Goal: Information Seeking & Learning: Learn about a topic

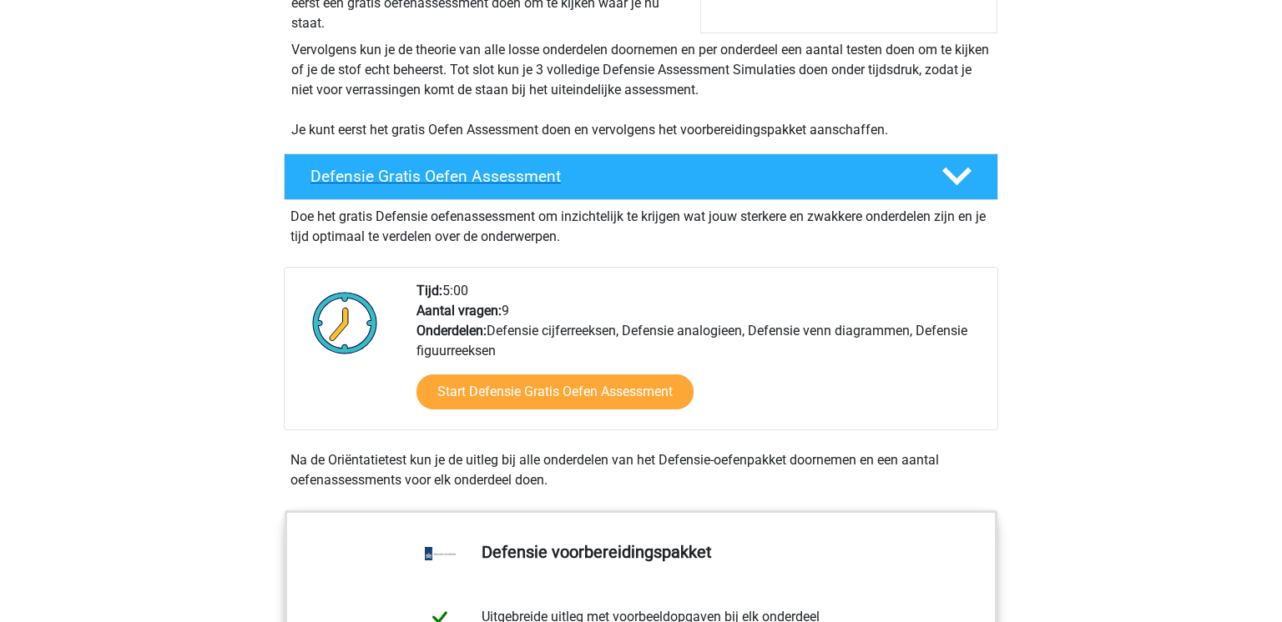
scroll to position [350, 0]
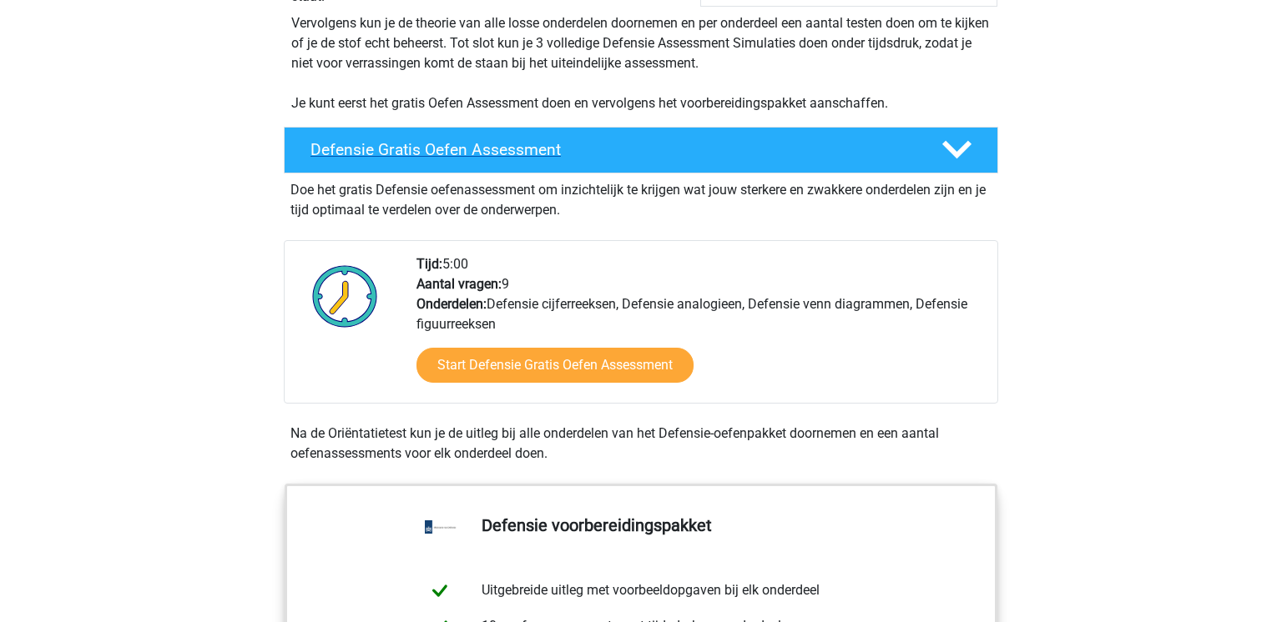
click at [953, 149] on icon at bounding box center [956, 149] width 29 height 29
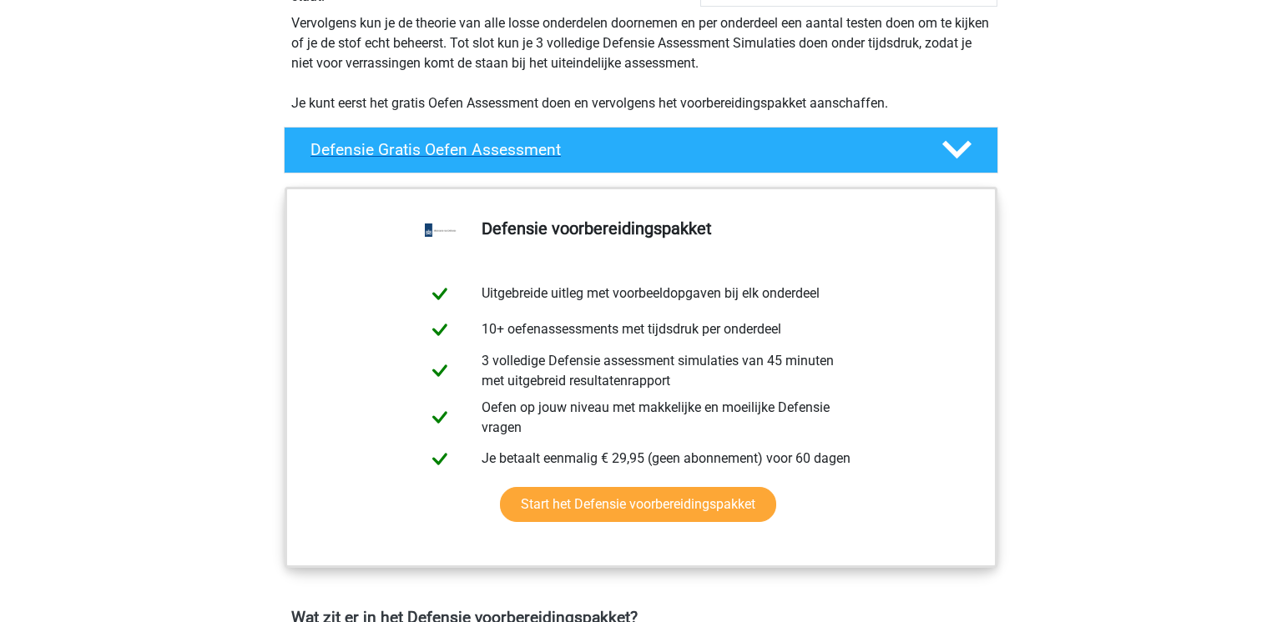
click at [953, 149] on icon at bounding box center [956, 149] width 29 height 29
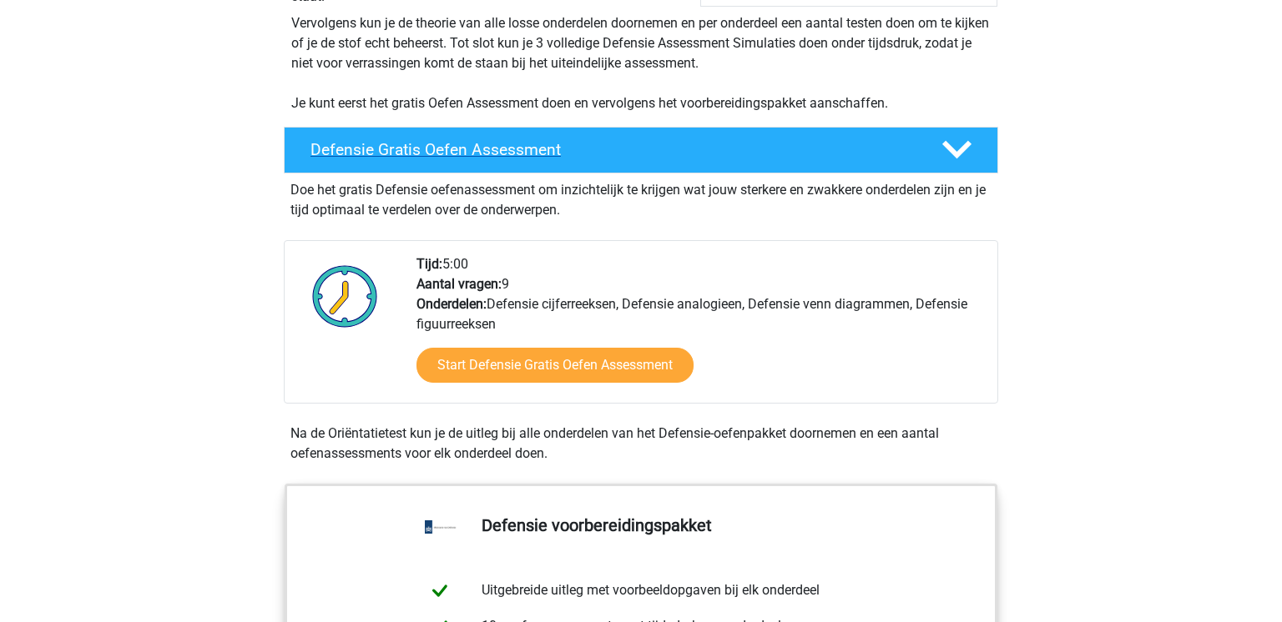
click at [953, 149] on icon at bounding box center [956, 149] width 29 height 29
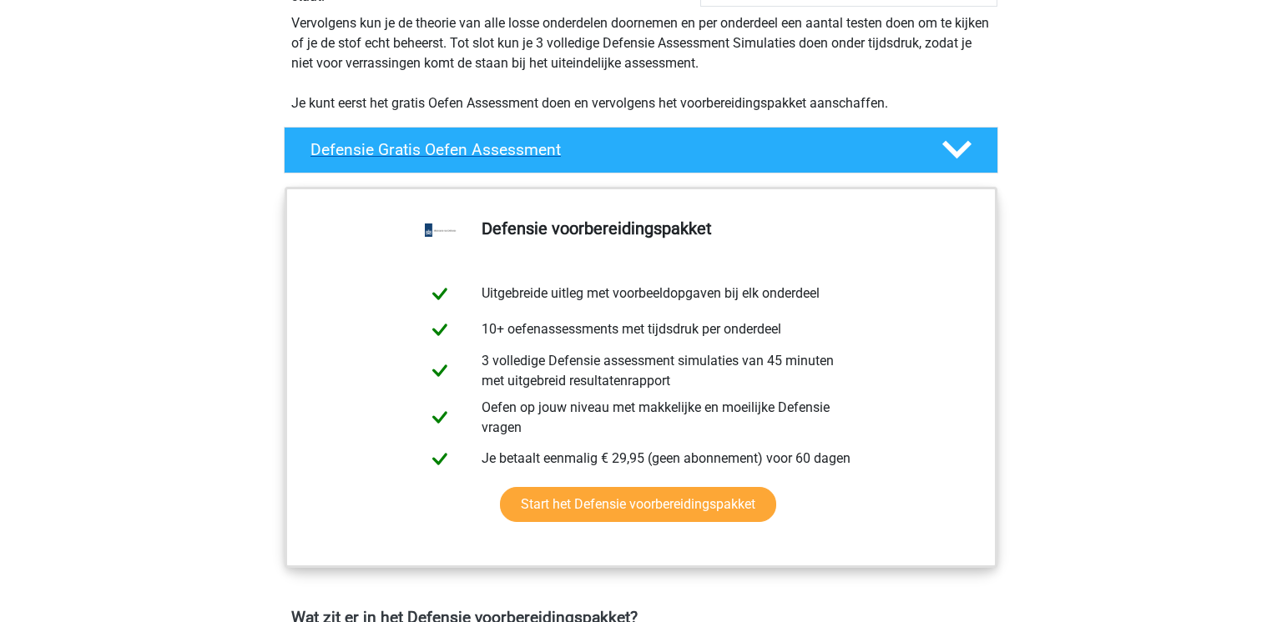
click at [953, 149] on icon at bounding box center [956, 149] width 29 height 29
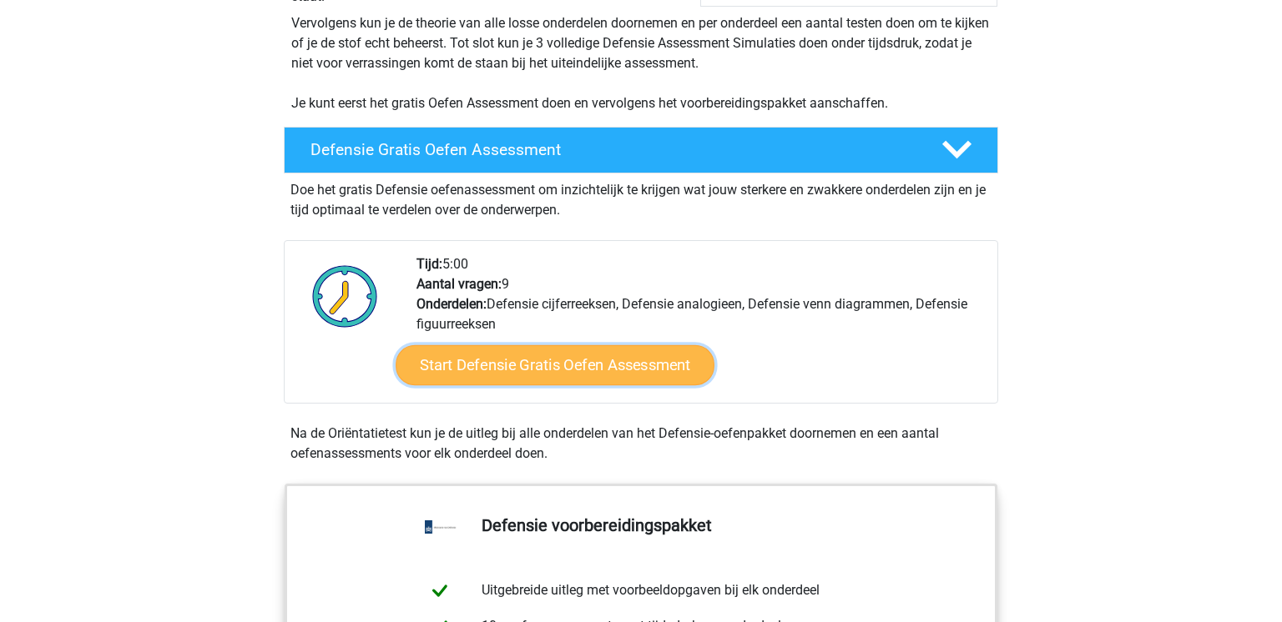
click at [635, 358] on link "Start Defensie Gratis Oefen Assessment" at bounding box center [554, 365] width 319 height 40
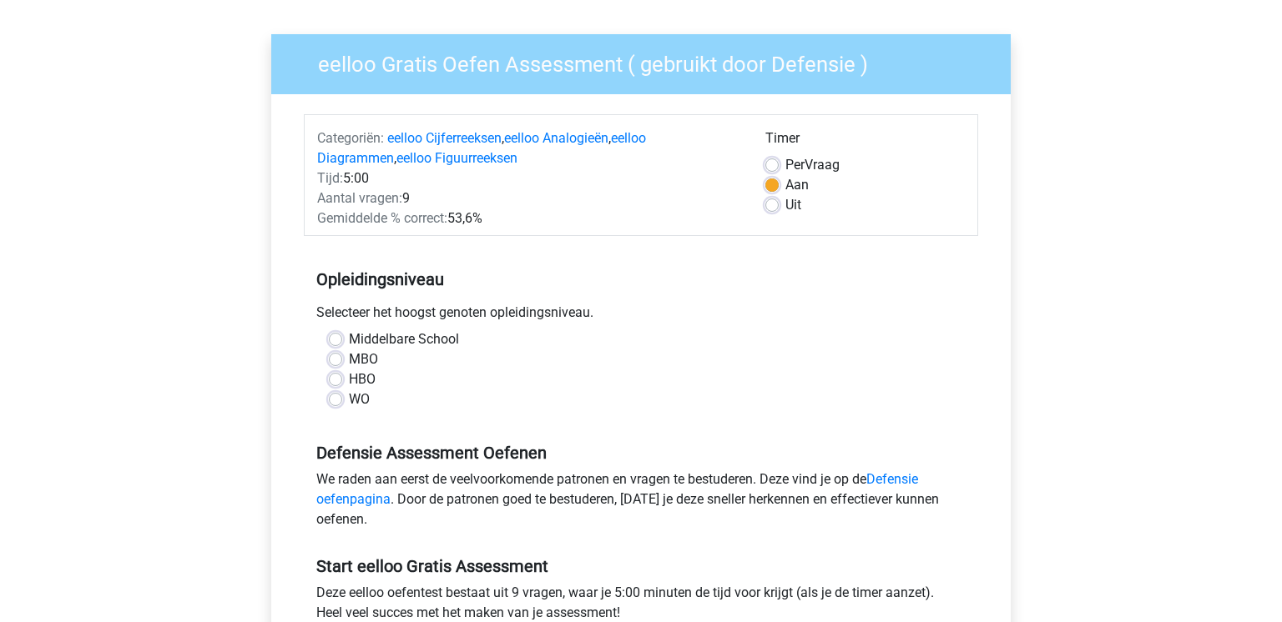
scroll to position [113, 0]
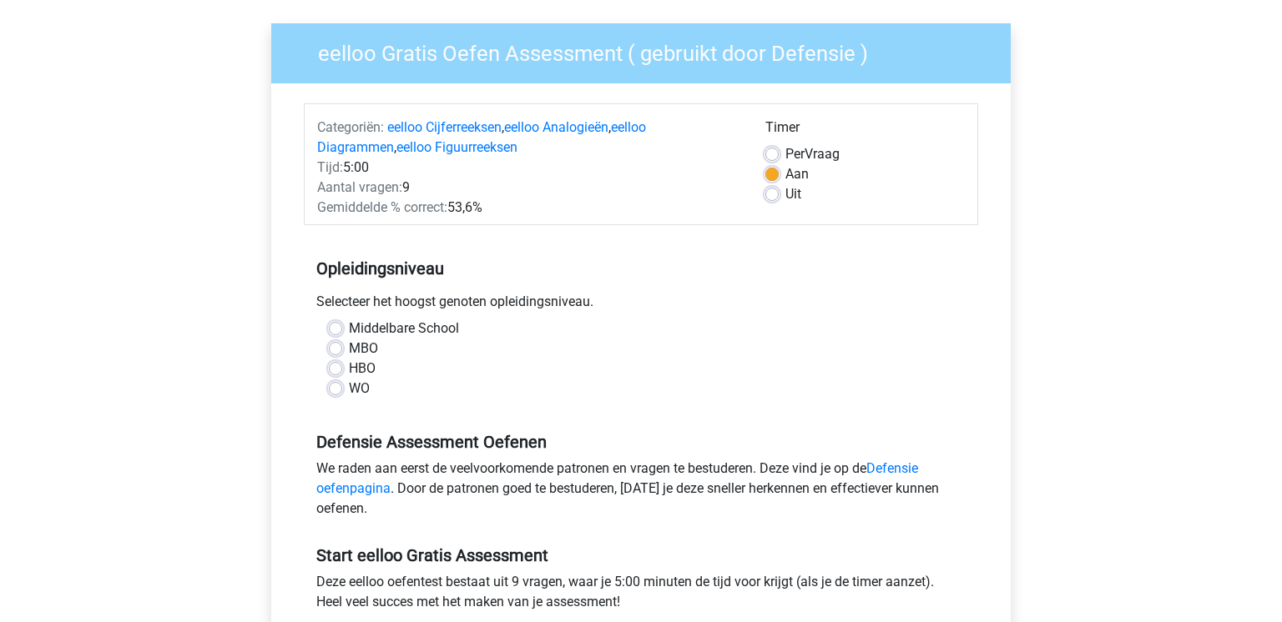
click at [349, 330] on label "Middelbare School" at bounding box center [404, 329] width 110 height 20
click at [334, 330] on input "Middelbare School" at bounding box center [335, 327] width 13 height 17
radio input "true"
click at [349, 353] on label "MBO" at bounding box center [363, 349] width 29 height 20
click at [334, 353] on input "MBO" at bounding box center [335, 347] width 13 height 17
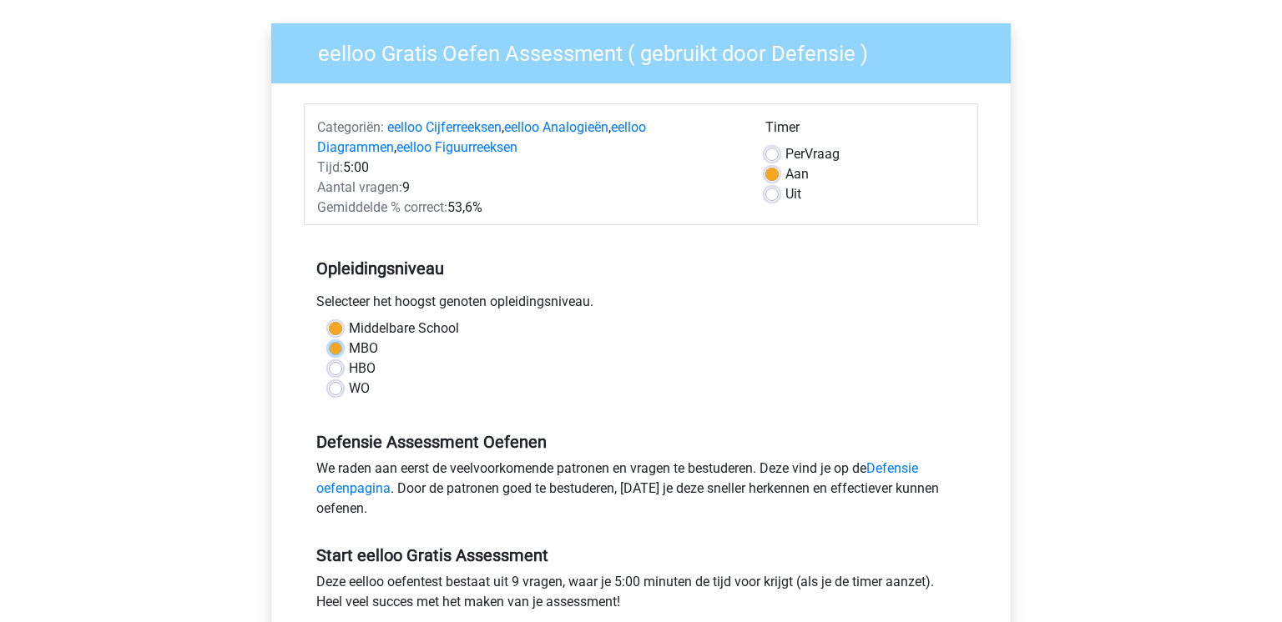
radio input "true"
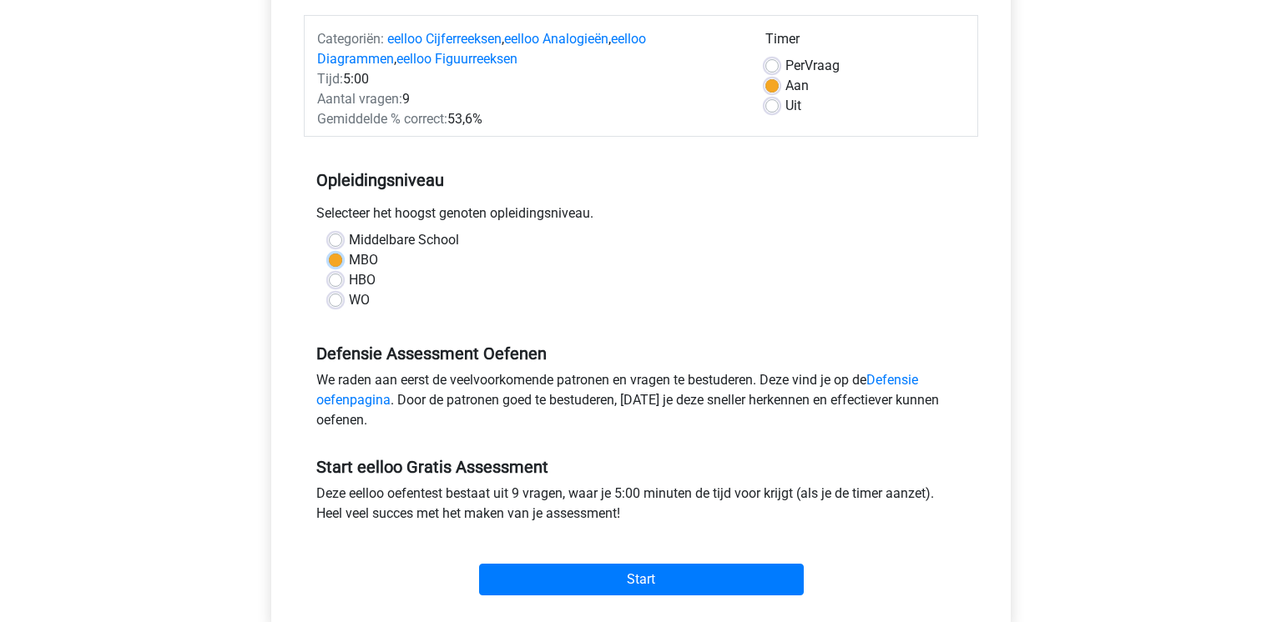
scroll to position [217, 0]
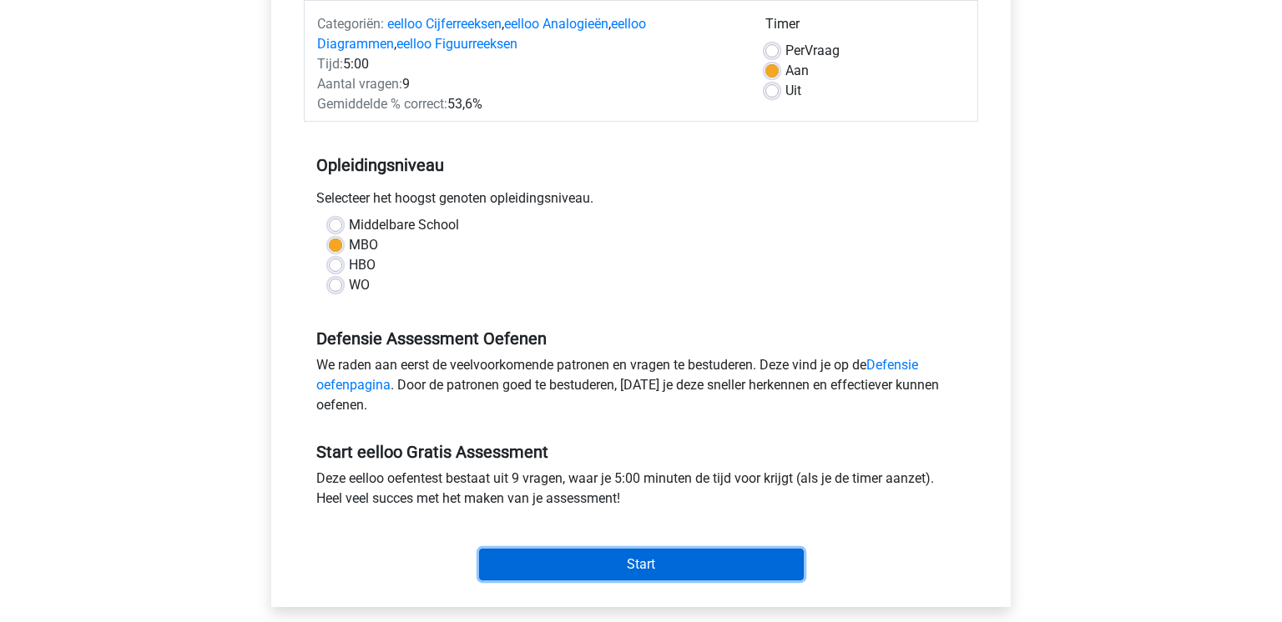
click at [683, 556] on input "Start" at bounding box center [641, 565] width 325 height 32
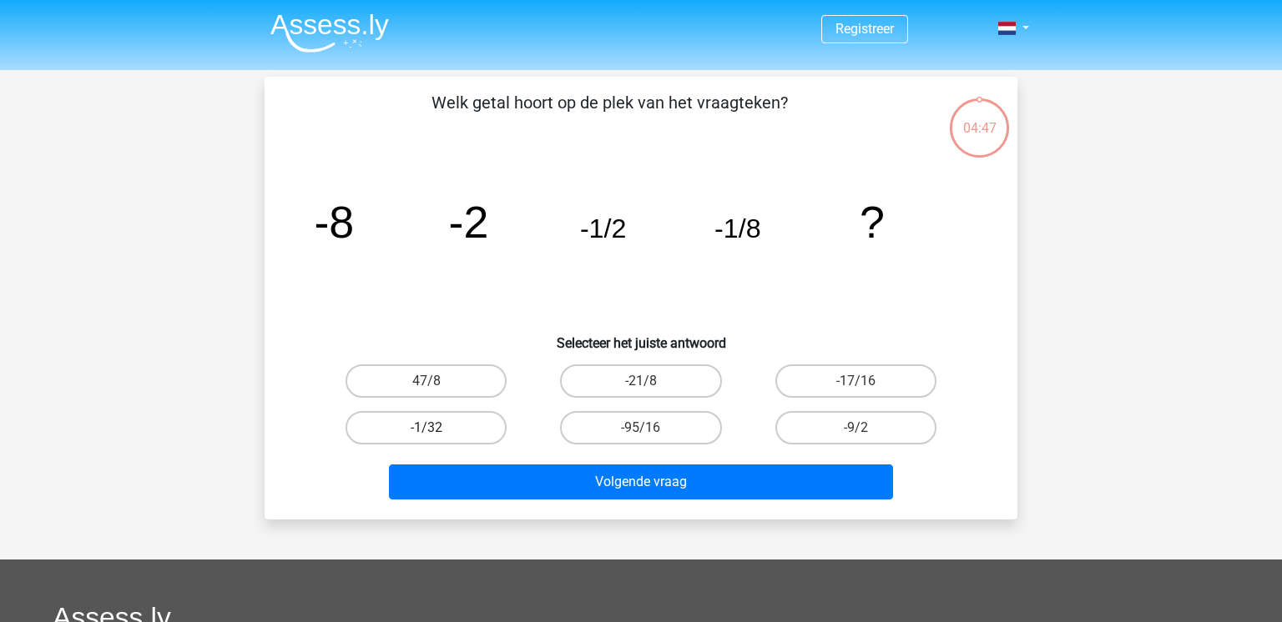
click at [481, 428] on label "-1/32" at bounding box center [425, 427] width 161 height 33
click at [437, 428] on input "-1/32" at bounding box center [431, 433] width 11 height 11
radio input "true"
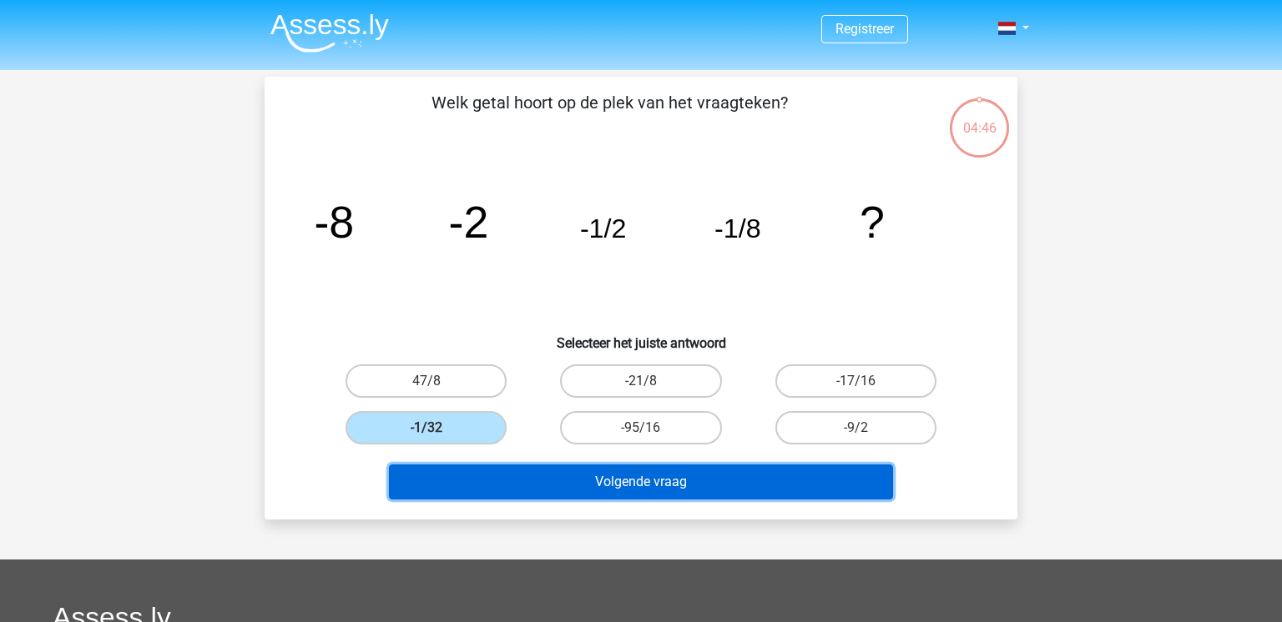
click at [613, 487] on button "Volgende vraag" at bounding box center [641, 482] width 505 height 35
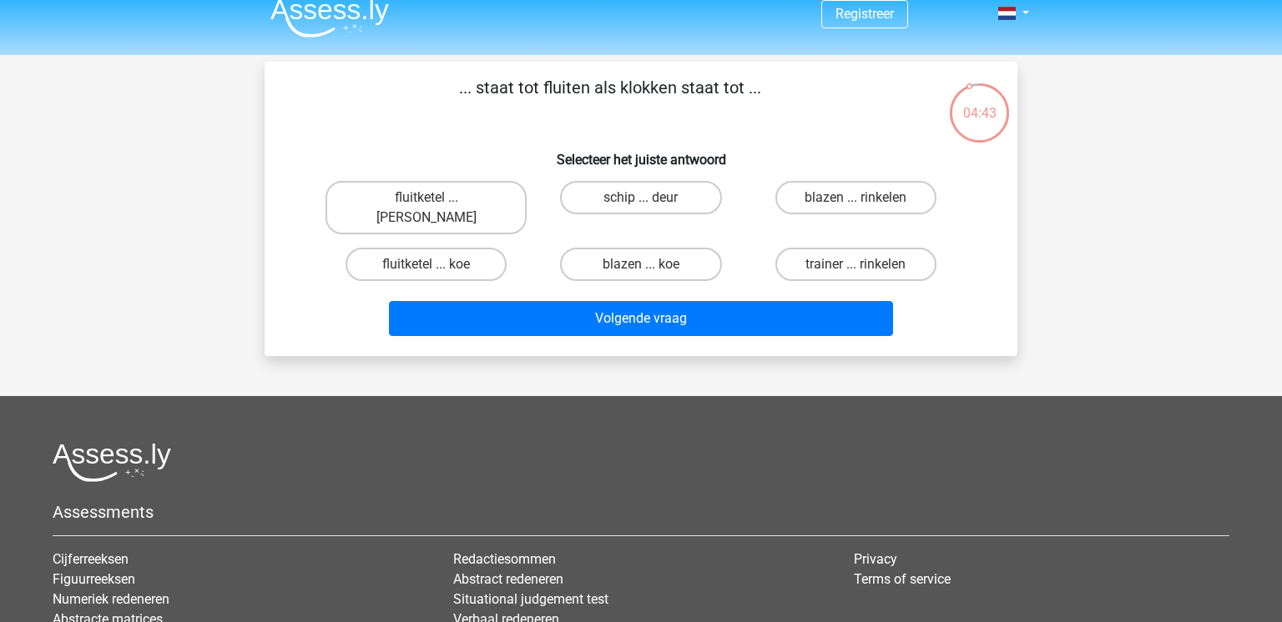
scroll to position [13, 0]
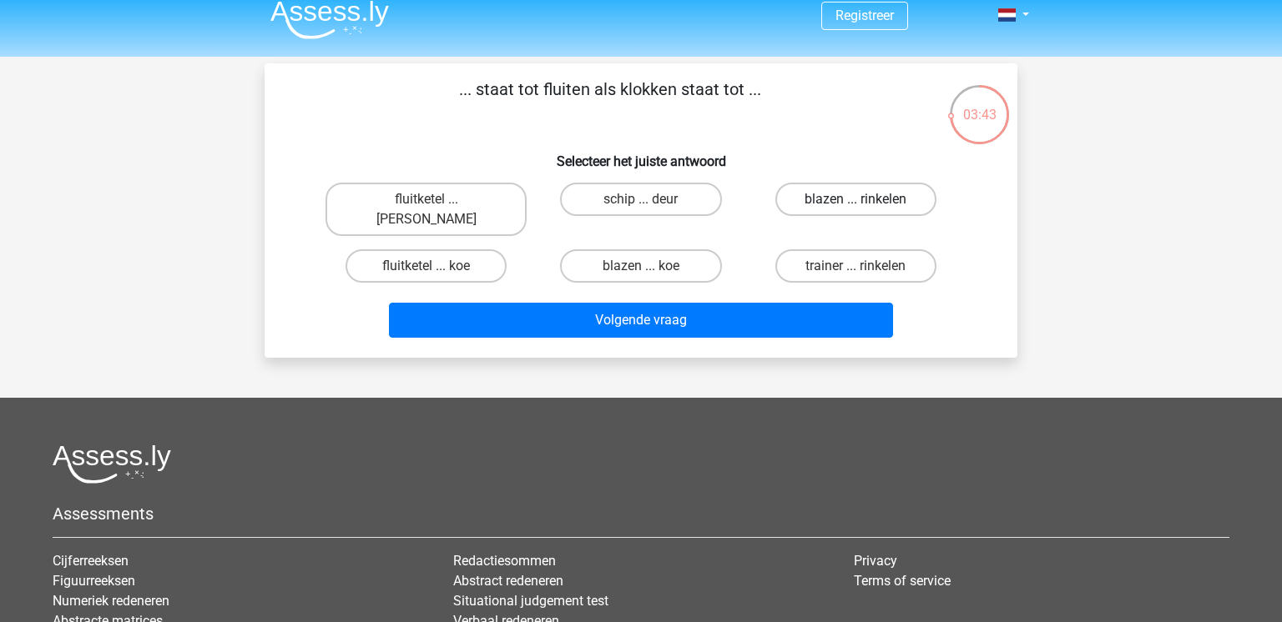
click at [862, 194] on label "blazen ... rinkelen" at bounding box center [855, 199] width 161 height 33
click at [862, 199] on input "blazen ... rinkelen" at bounding box center [860, 204] width 11 height 11
radio input "true"
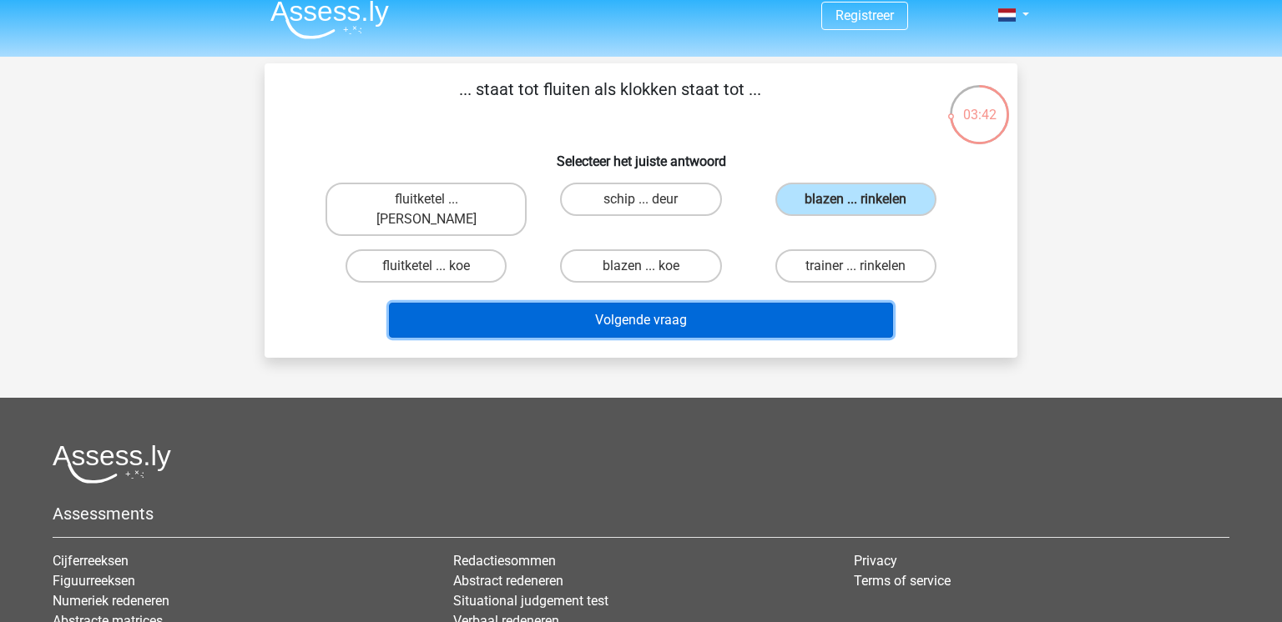
click at [783, 303] on button "Volgende vraag" at bounding box center [641, 320] width 505 height 35
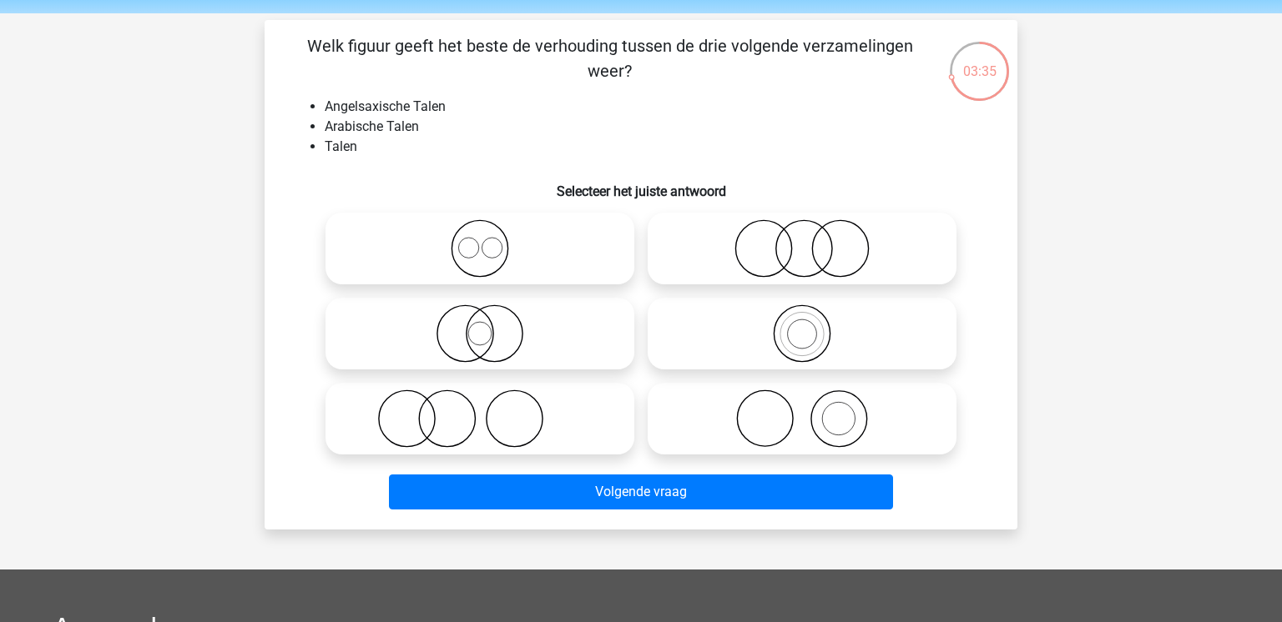
scroll to position [63, 0]
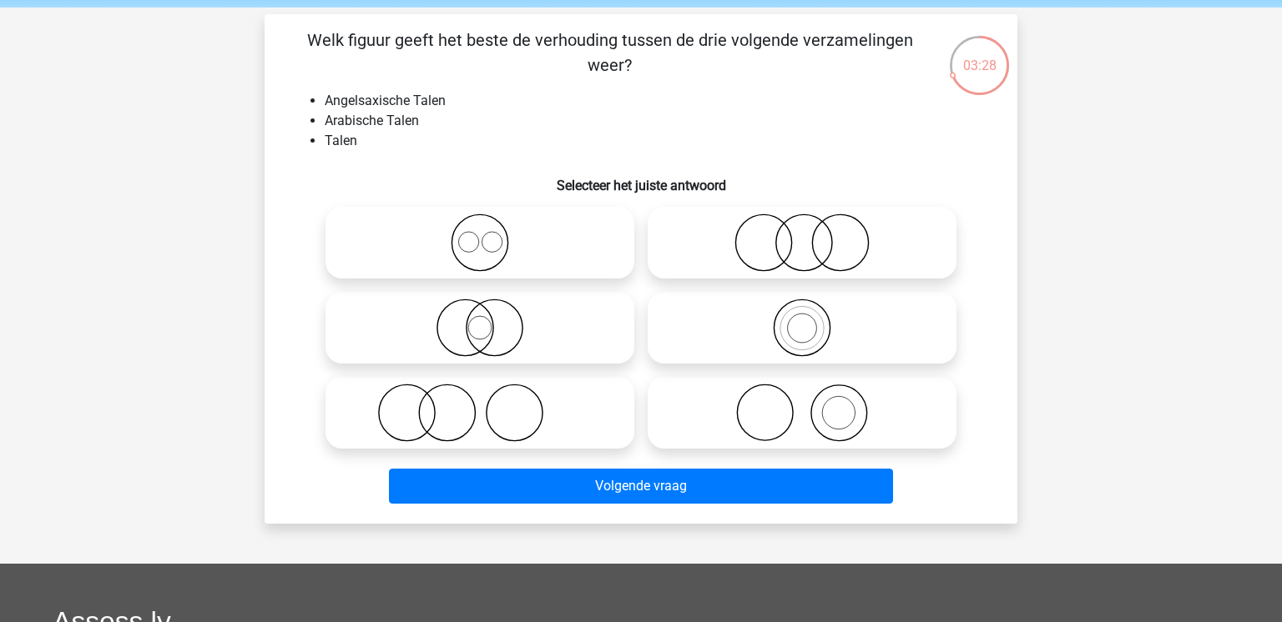
click at [525, 234] on icon at bounding box center [479, 243] width 295 height 58
click at [491, 234] on input "radio" at bounding box center [485, 229] width 11 height 11
radio input "true"
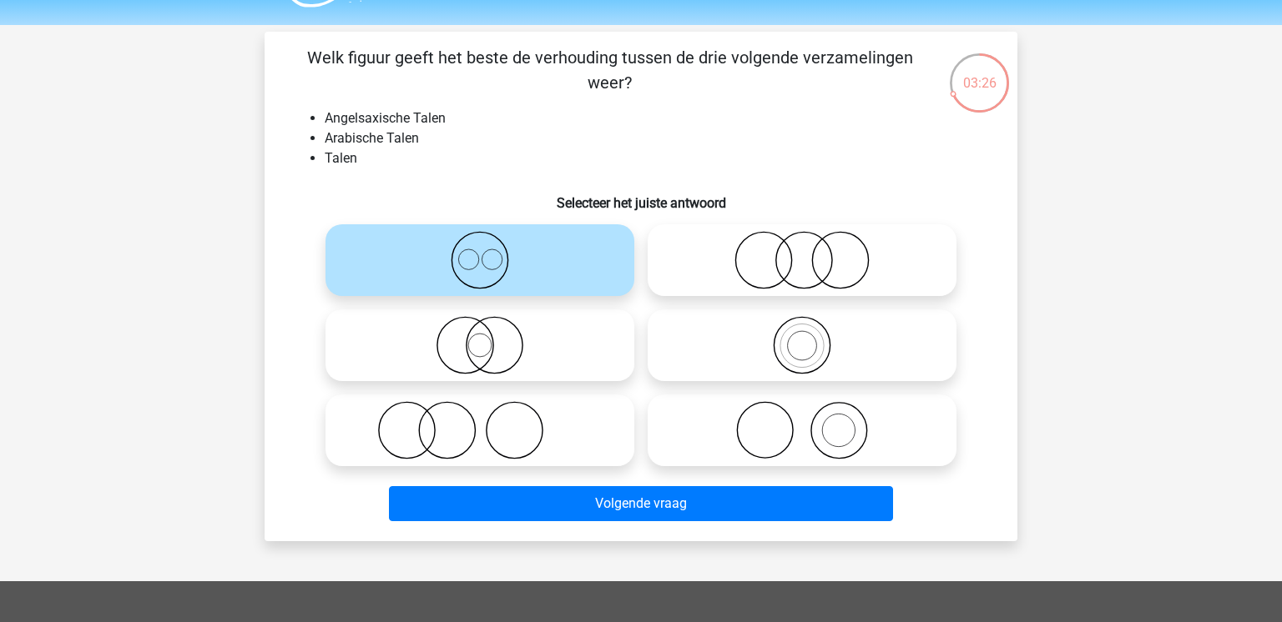
scroll to position [43, 0]
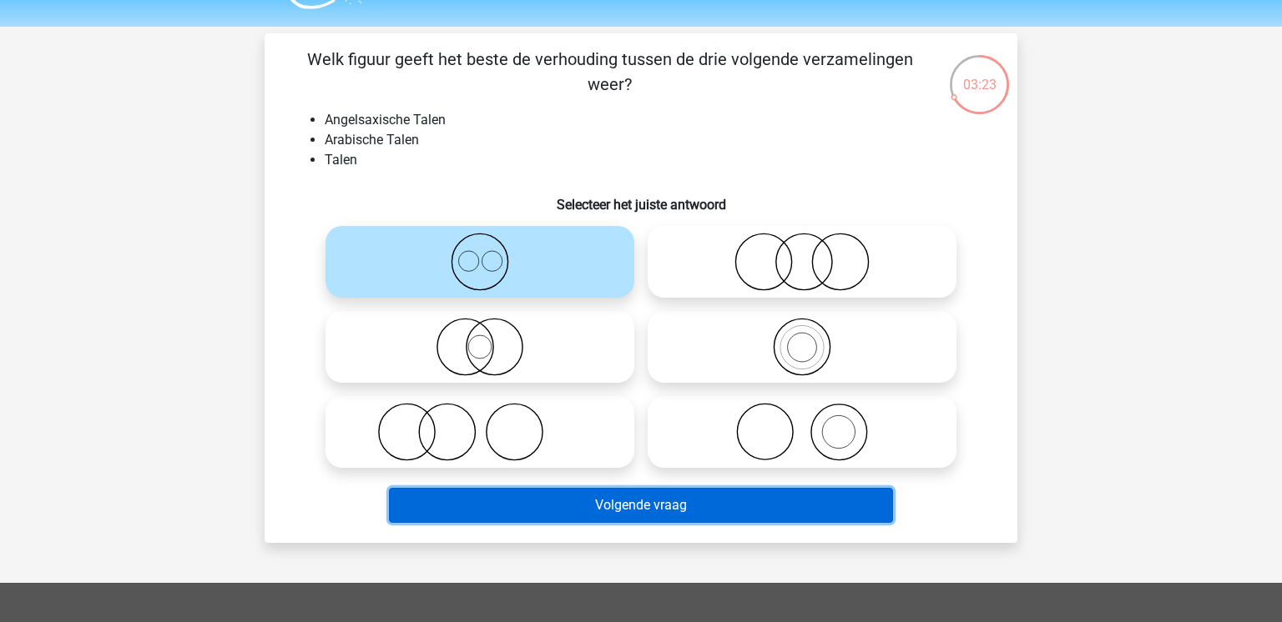
click at [763, 510] on button "Volgende vraag" at bounding box center [641, 505] width 505 height 35
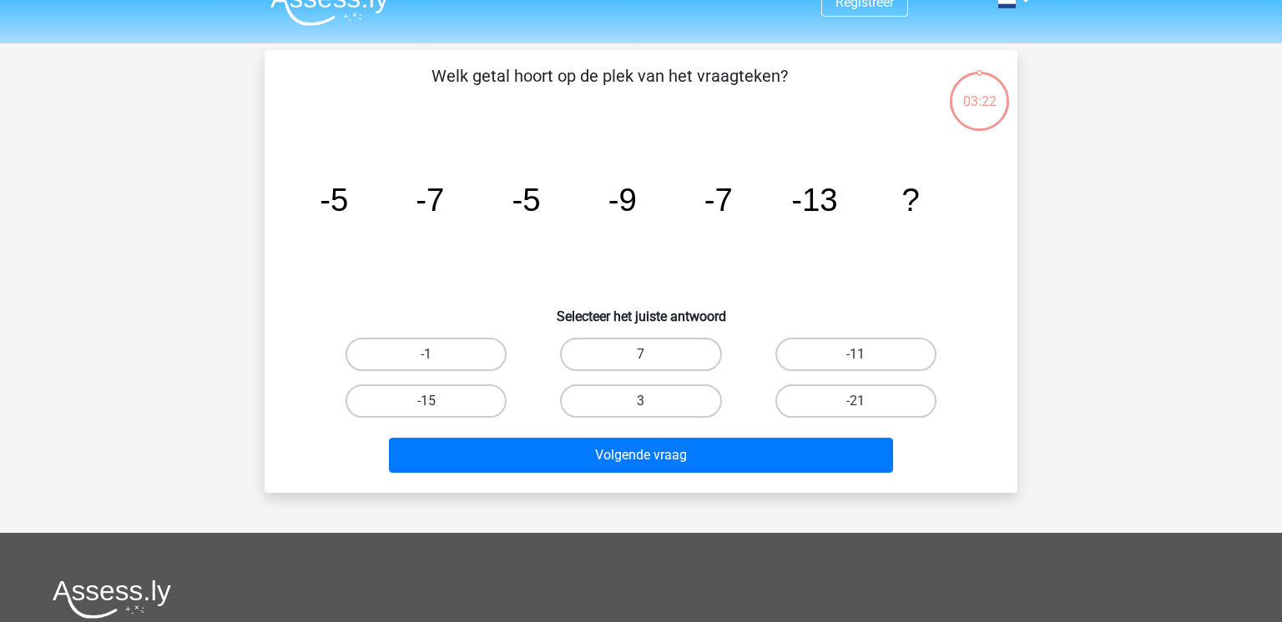
scroll to position [22, 0]
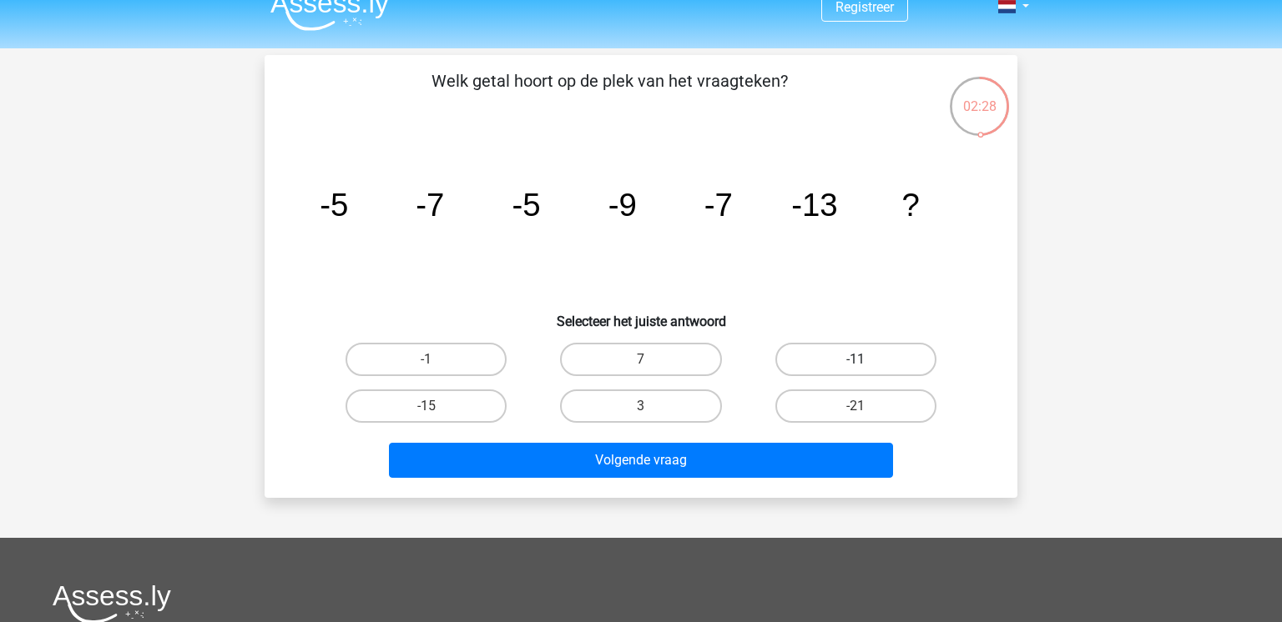
click at [831, 366] on label "-11" at bounding box center [855, 359] width 161 height 33
click at [855, 366] on input "-11" at bounding box center [860, 365] width 11 height 11
radio input "true"
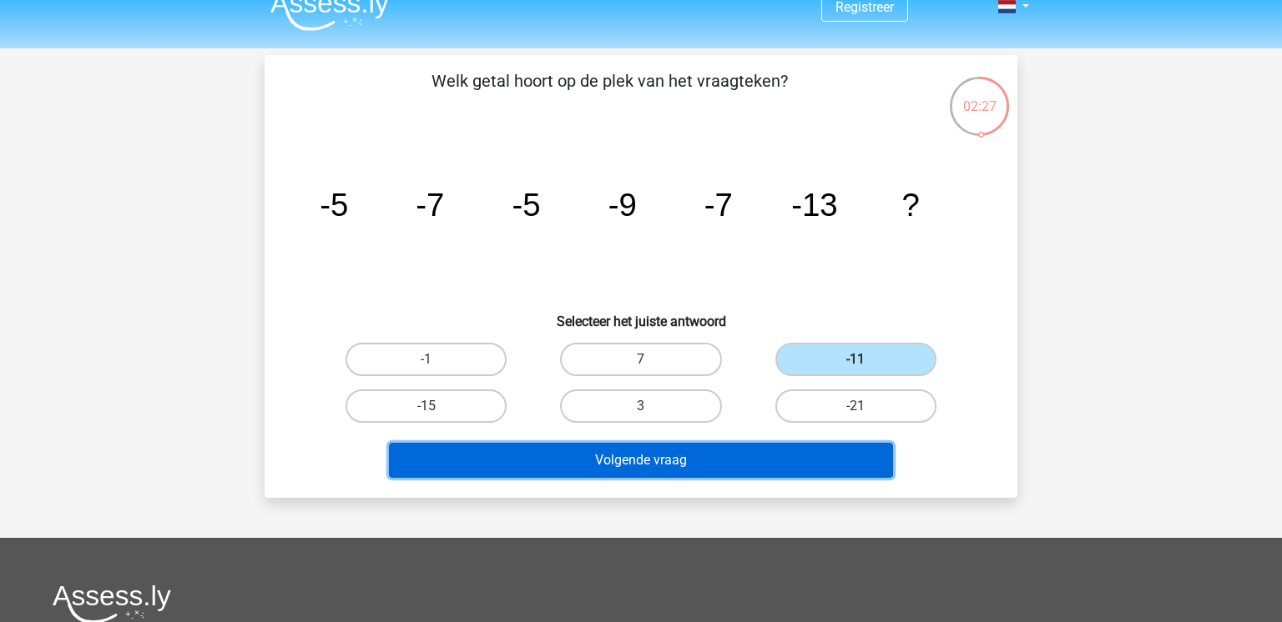
click at [769, 456] on button "Volgende vraag" at bounding box center [641, 460] width 505 height 35
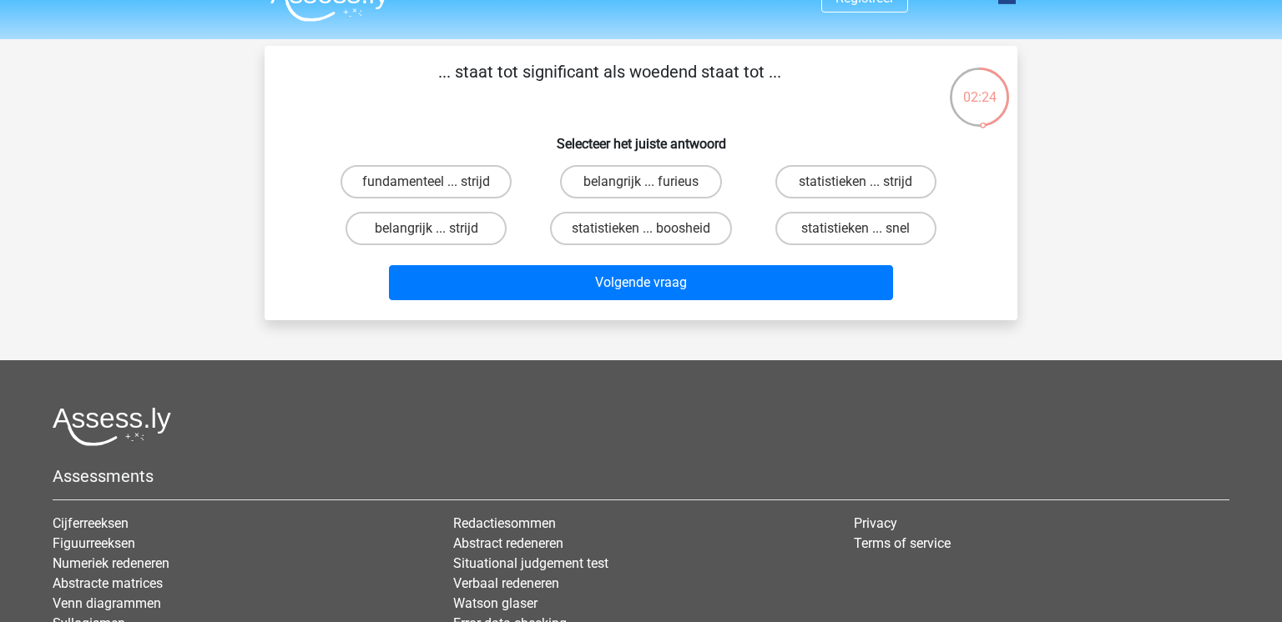
scroll to position [28, 0]
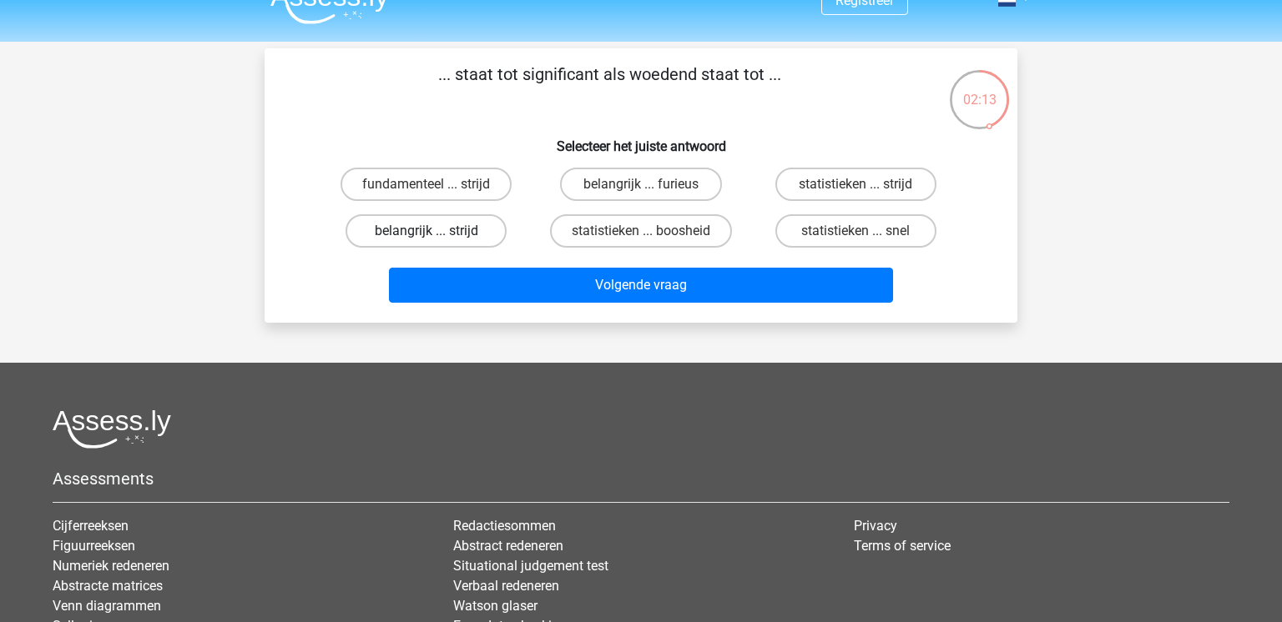
click at [495, 229] on label "belangrijk ... strijd" at bounding box center [425, 230] width 161 height 33
click at [437, 231] on input "belangrijk ... strijd" at bounding box center [431, 236] width 11 height 11
radio input "true"
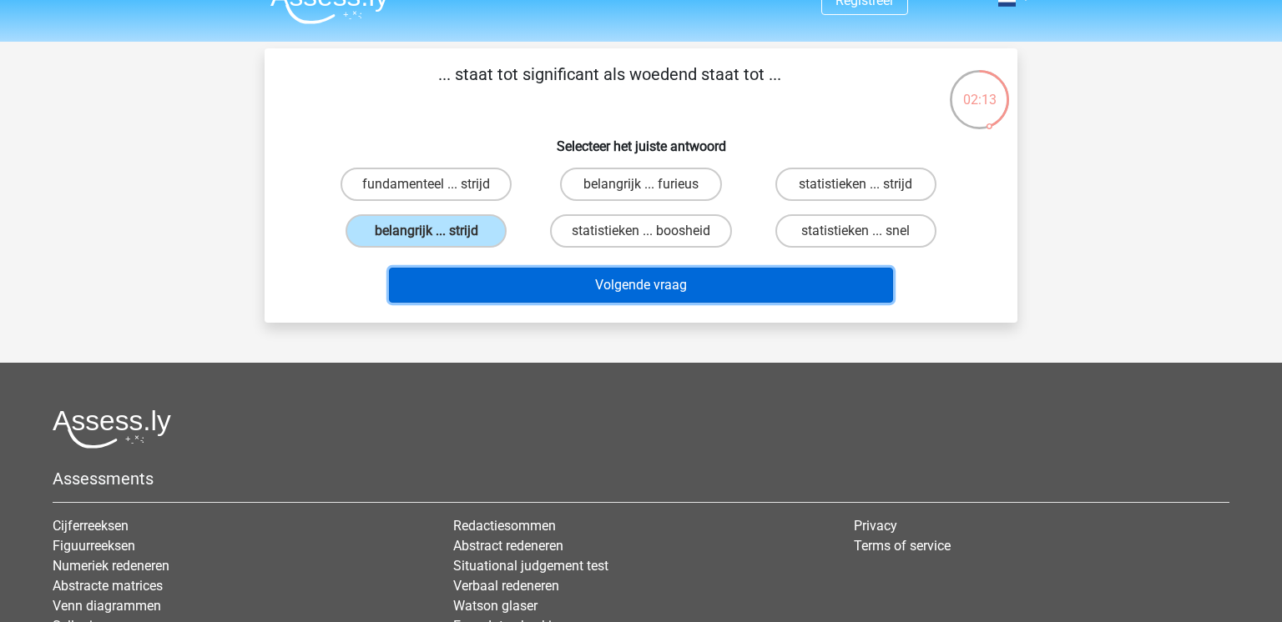
click at [560, 284] on button "Volgende vraag" at bounding box center [641, 285] width 505 height 35
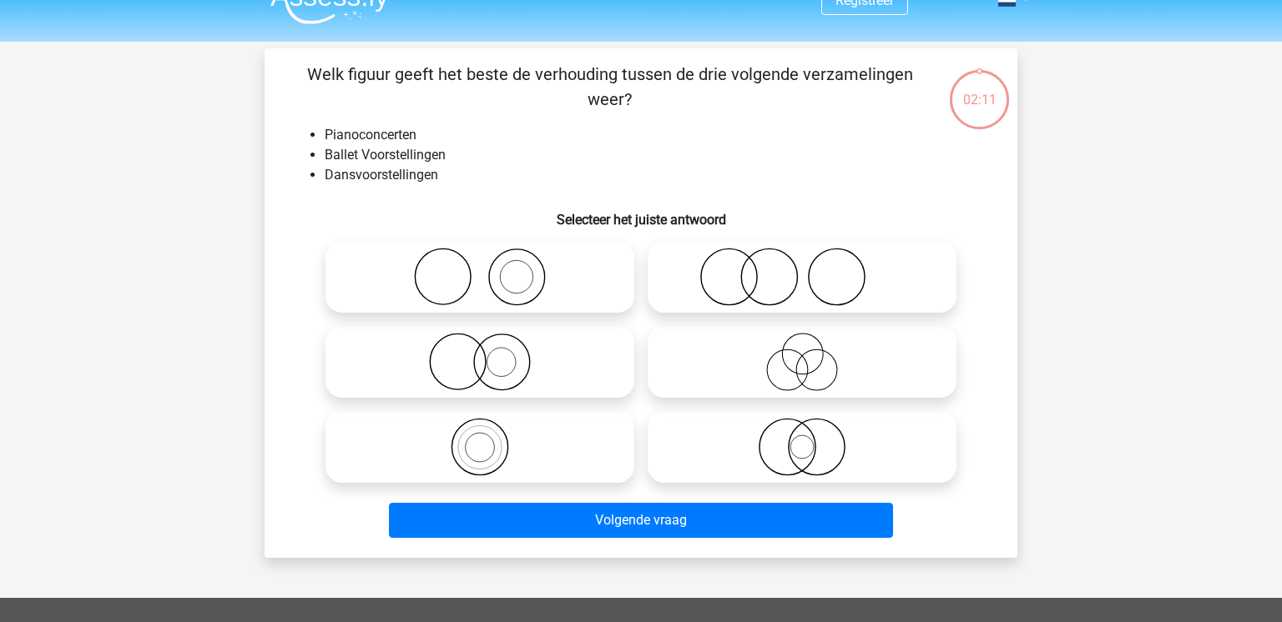
scroll to position [77, 0]
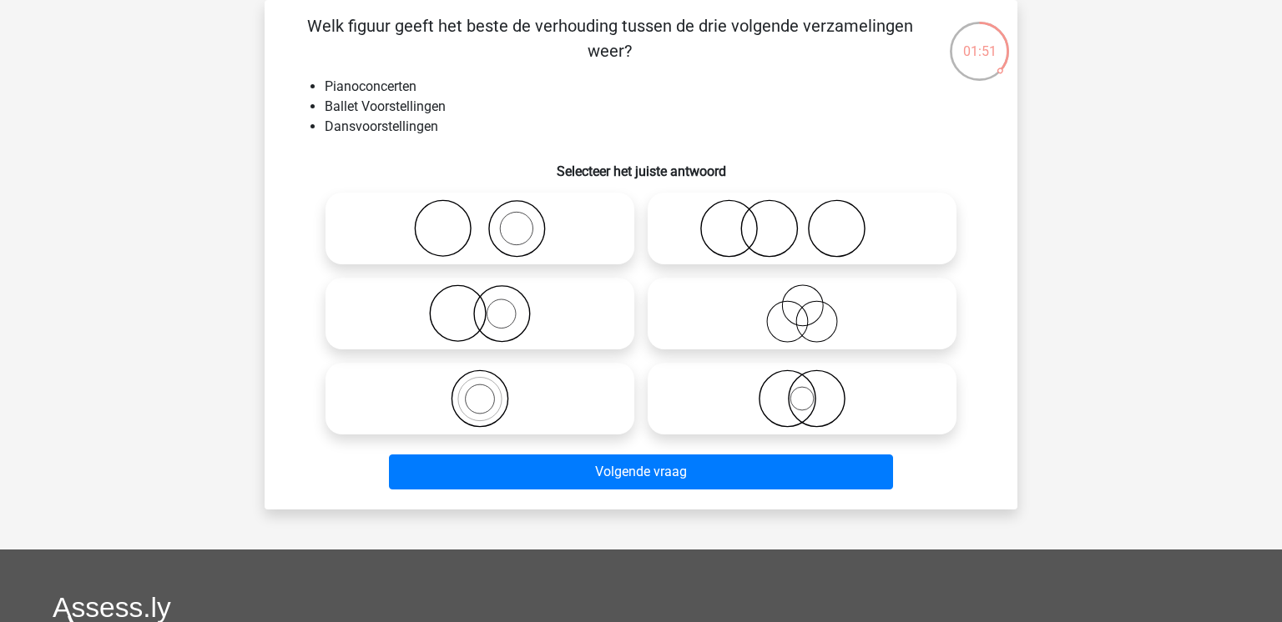
click at [579, 247] on icon at bounding box center [479, 228] width 295 height 58
click at [491, 220] on input "radio" at bounding box center [485, 214] width 11 height 11
radio input "true"
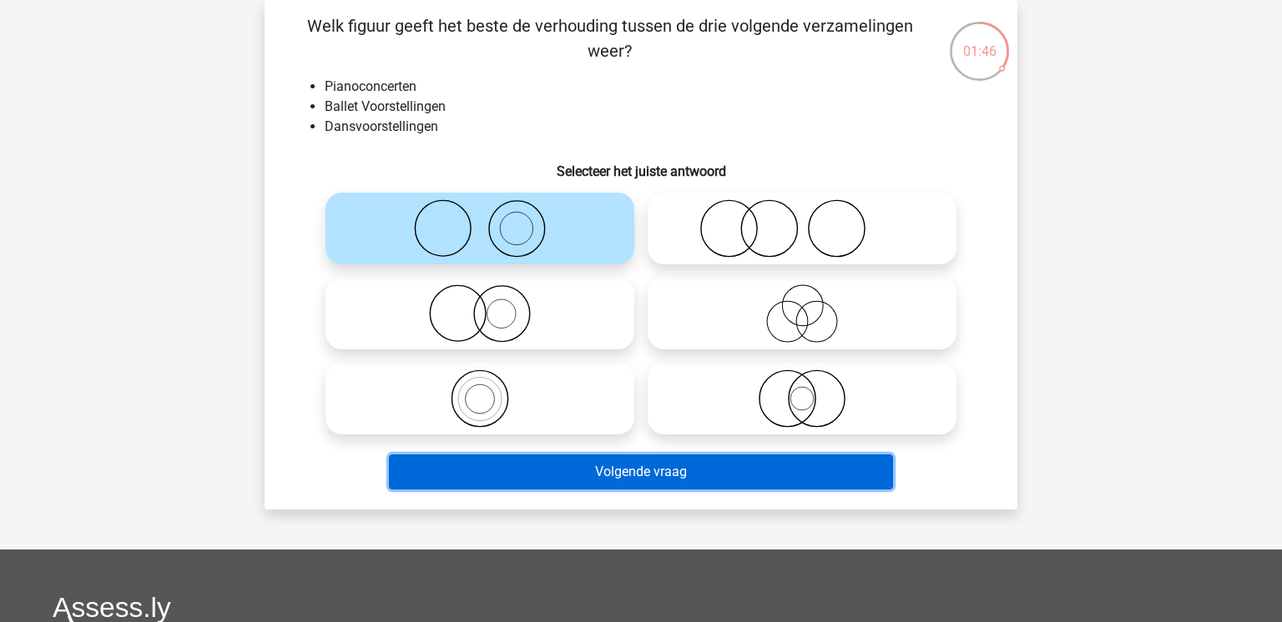
click at [696, 471] on button "Volgende vraag" at bounding box center [641, 472] width 505 height 35
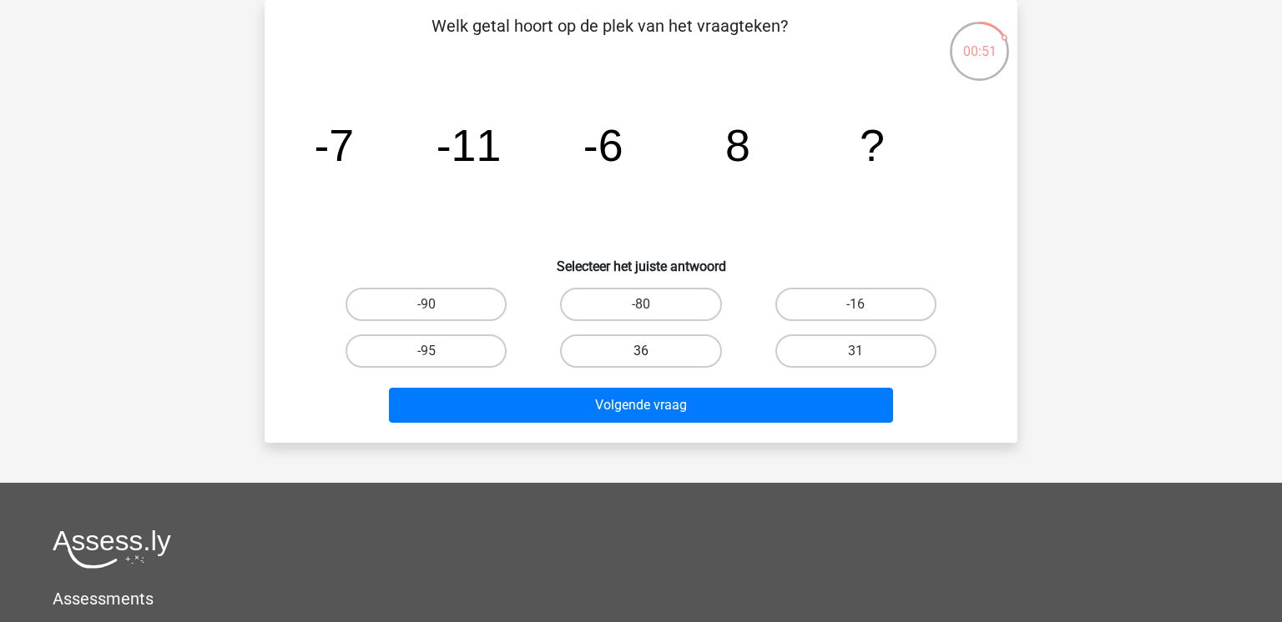
click at [684, 345] on label "36" at bounding box center [640, 351] width 161 height 33
click at [652, 351] on input "36" at bounding box center [646, 356] width 11 height 11
radio input "true"
click at [836, 355] on label "31" at bounding box center [855, 351] width 161 height 33
click at [855, 355] on input "31" at bounding box center [860, 356] width 11 height 11
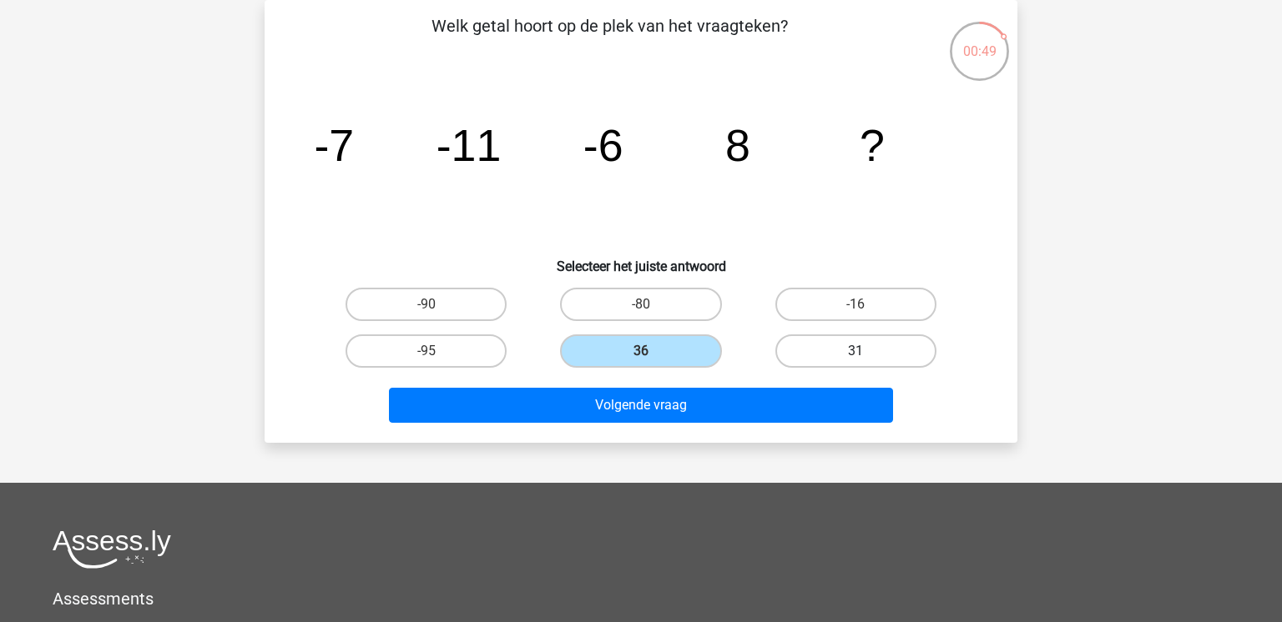
radio input "true"
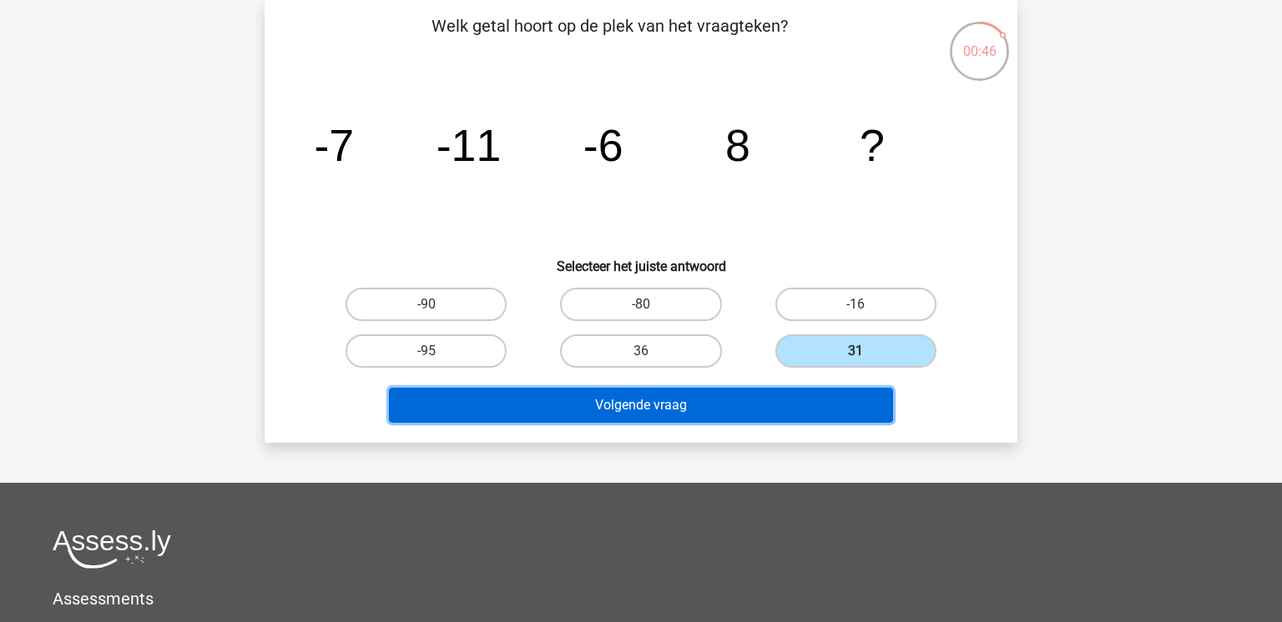
click at [707, 418] on button "Volgende vraag" at bounding box center [641, 405] width 505 height 35
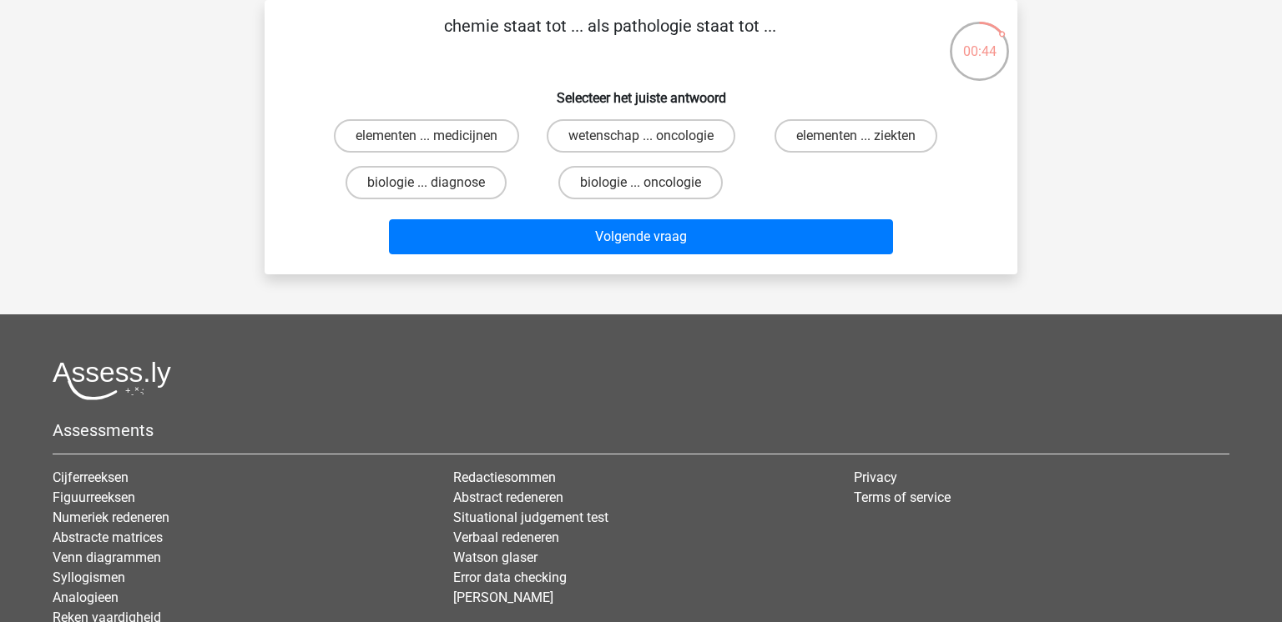
scroll to position [0, 0]
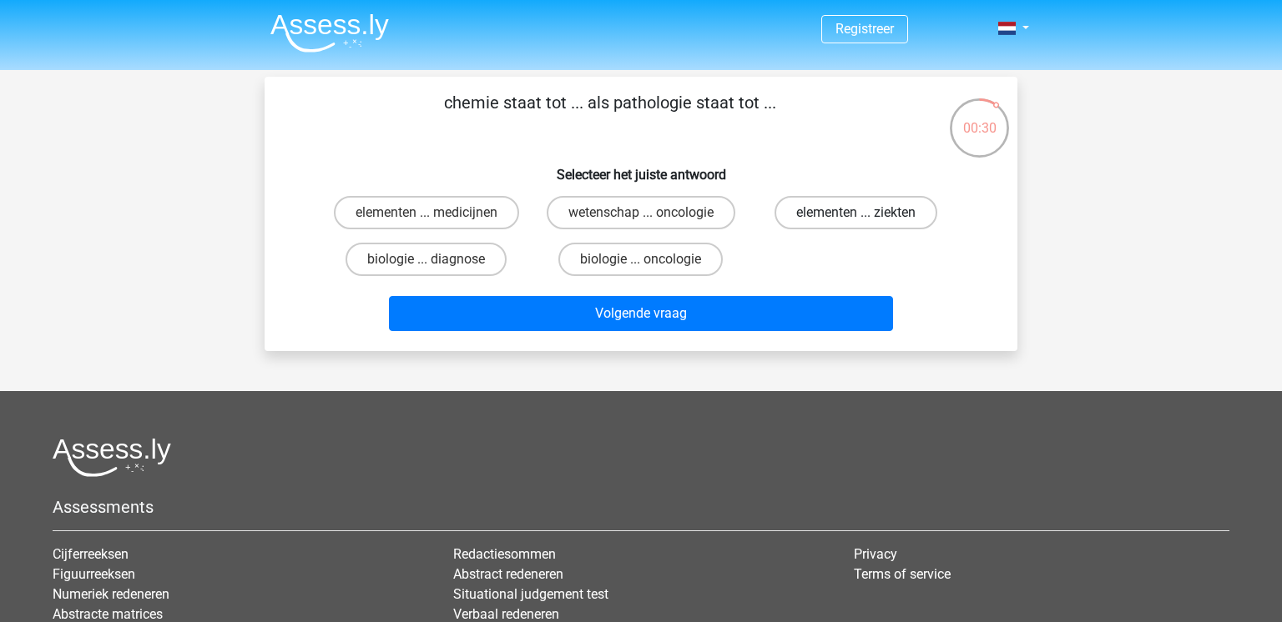
click at [893, 214] on label "elementen ... ziekten" at bounding box center [855, 212] width 163 height 33
click at [866, 214] on input "elementen ... ziekten" at bounding box center [860, 218] width 11 height 11
radio input "true"
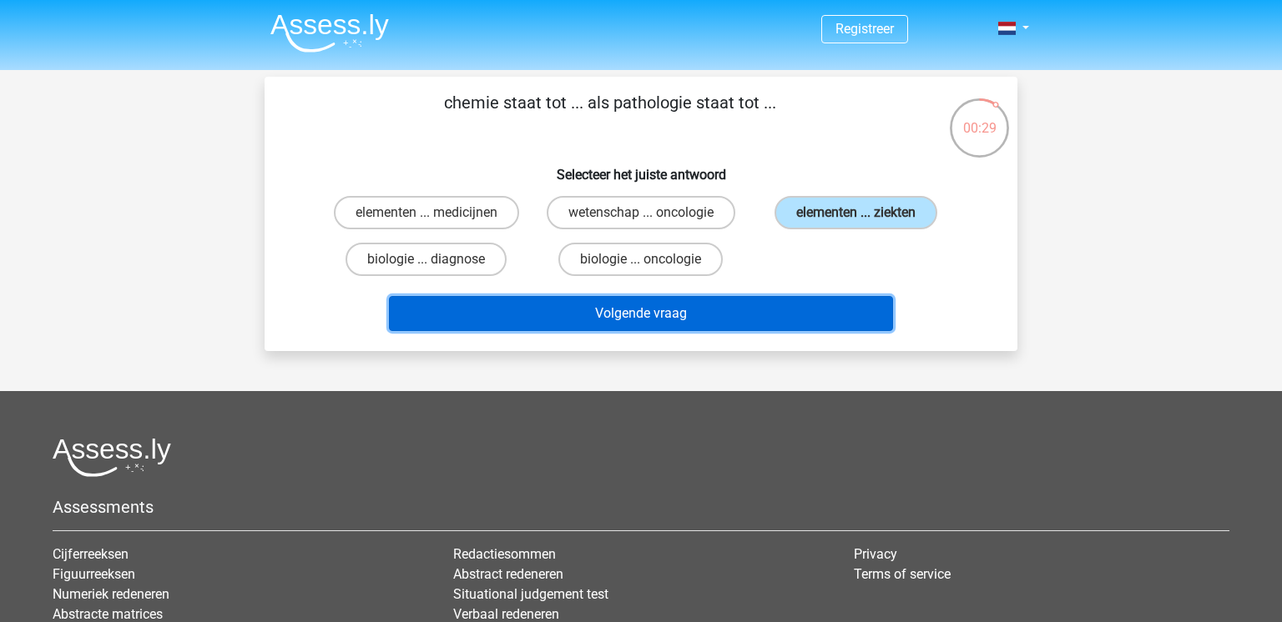
click at [684, 307] on button "Volgende vraag" at bounding box center [641, 313] width 505 height 35
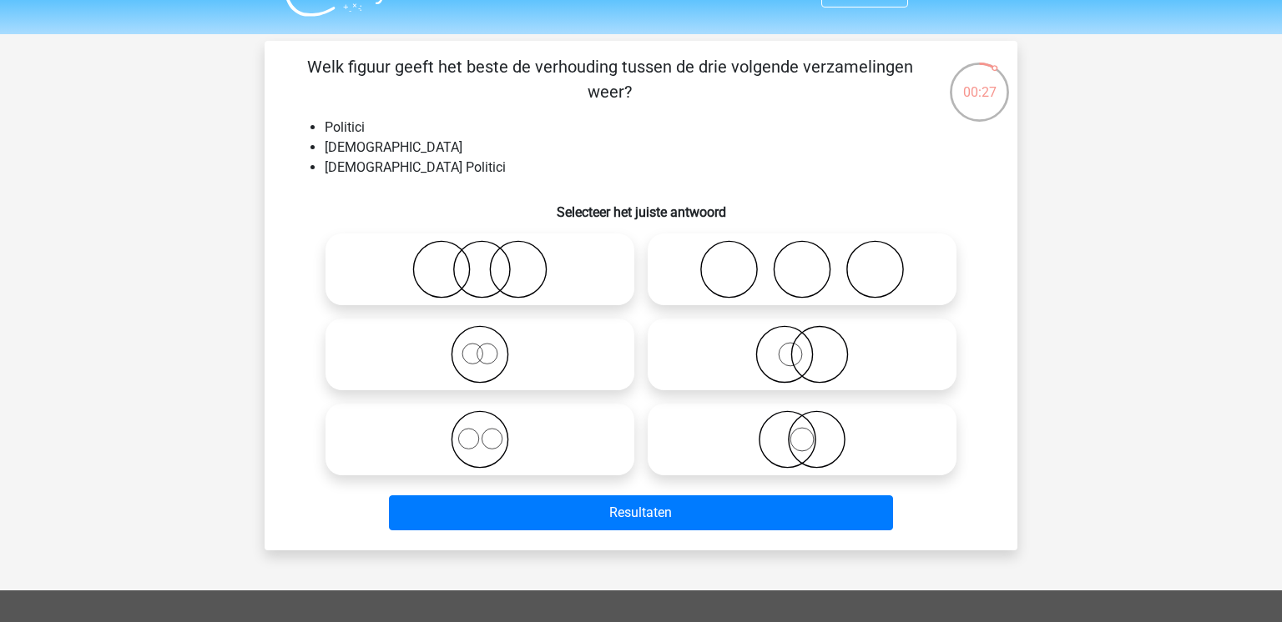
scroll to position [20, 0]
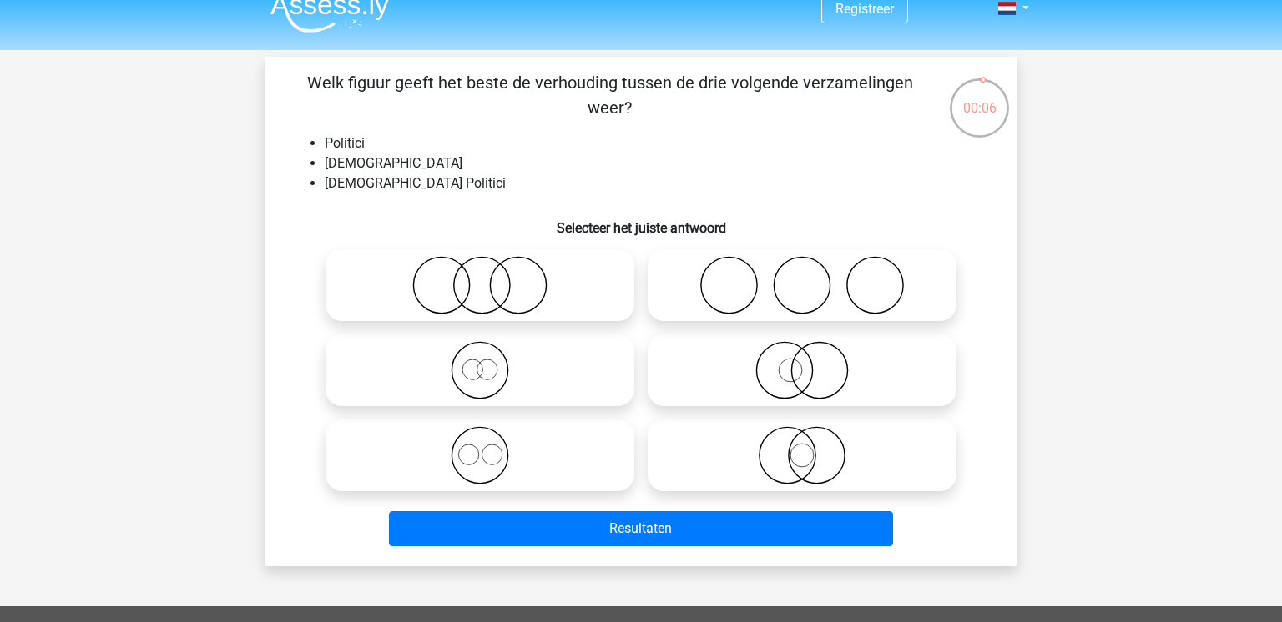
click at [518, 278] on icon at bounding box center [479, 285] width 295 height 58
click at [491, 277] on input "radio" at bounding box center [485, 271] width 11 height 11
radio input "true"
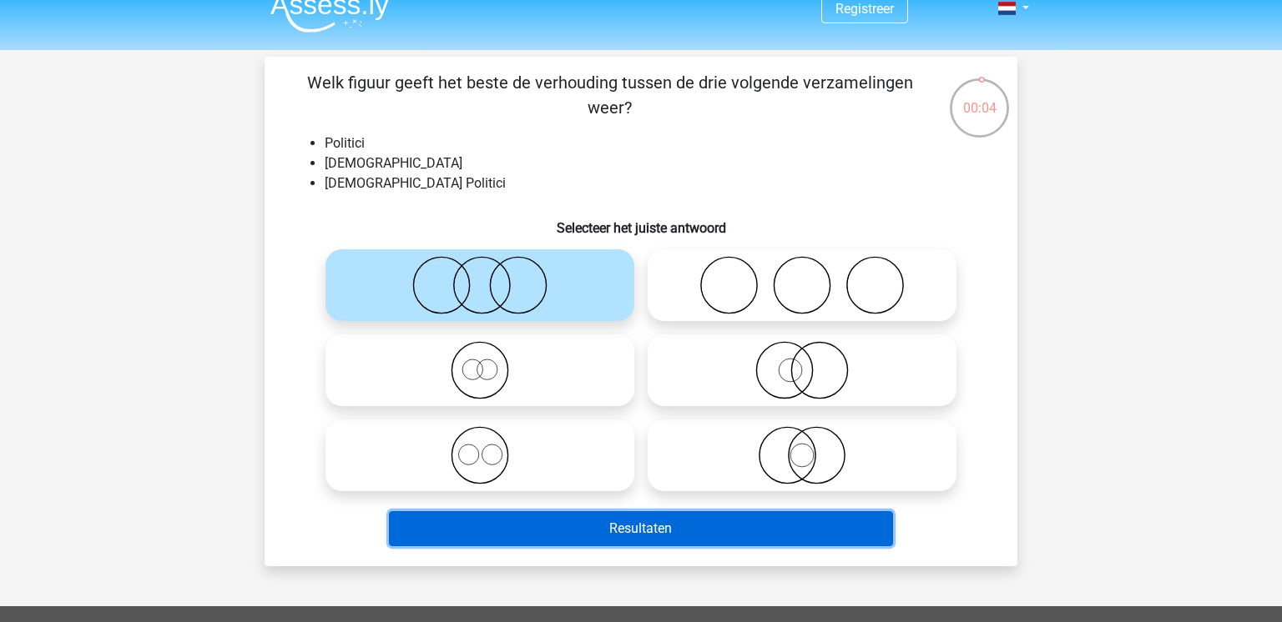
click at [703, 526] on button "Resultaten" at bounding box center [641, 528] width 505 height 35
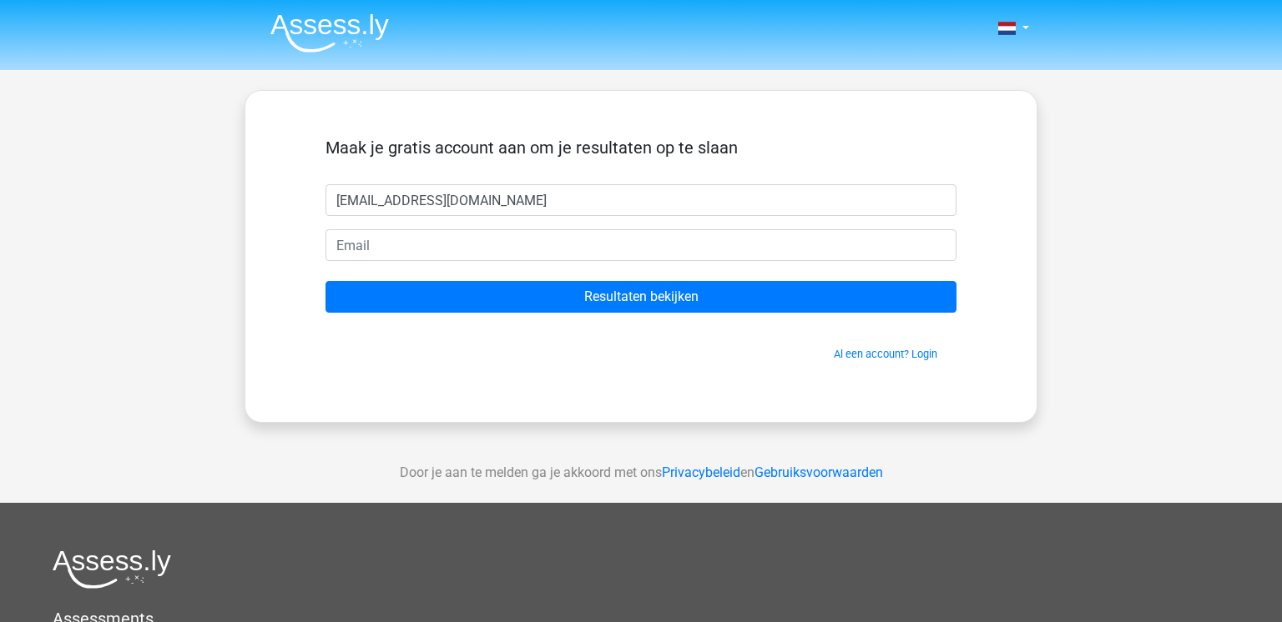
type input "yvesborst@hotmail.com"
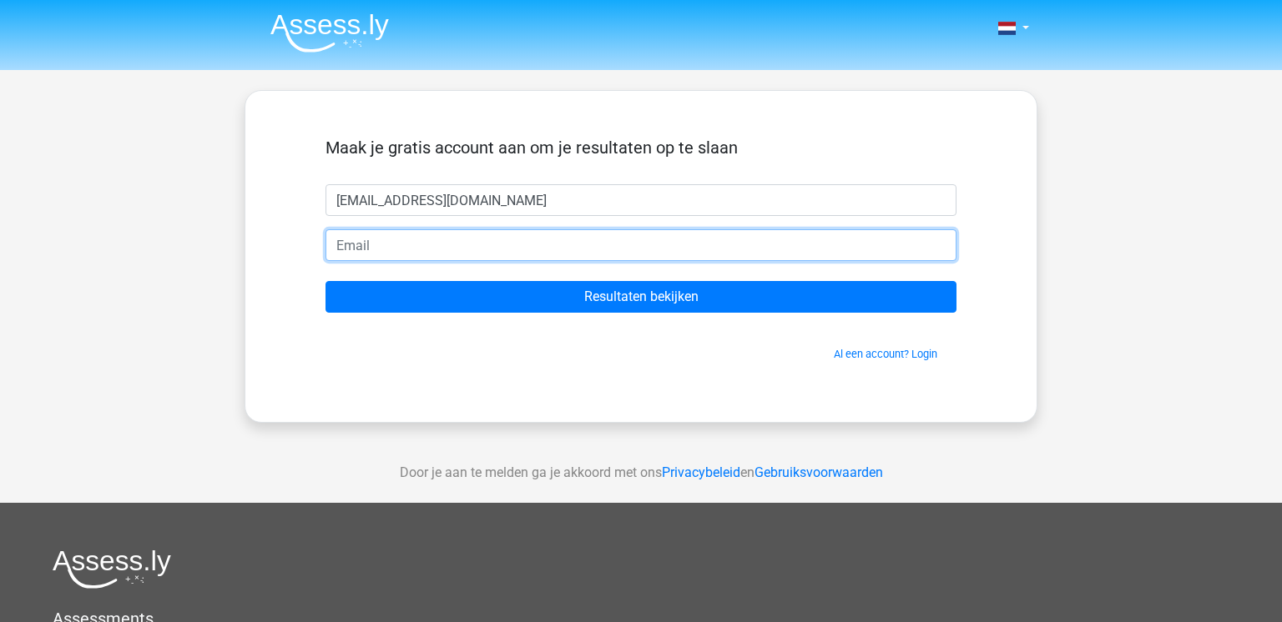
click at [476, 240] on input "email" at bounding box center [640, 245] width 631 height 32
type input "y"
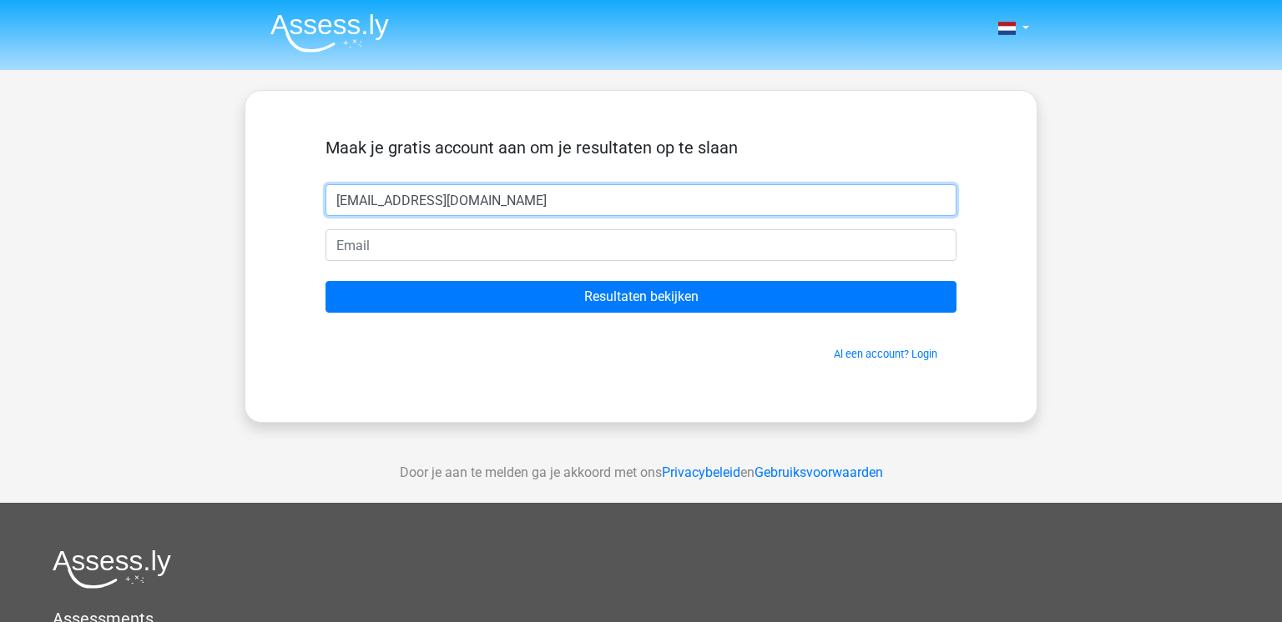
click at [578, 205] on input "yvesborst@hotmail.com" at bounding box center [640, 200] width 631 height 32
type input "y"
type input "Yves"
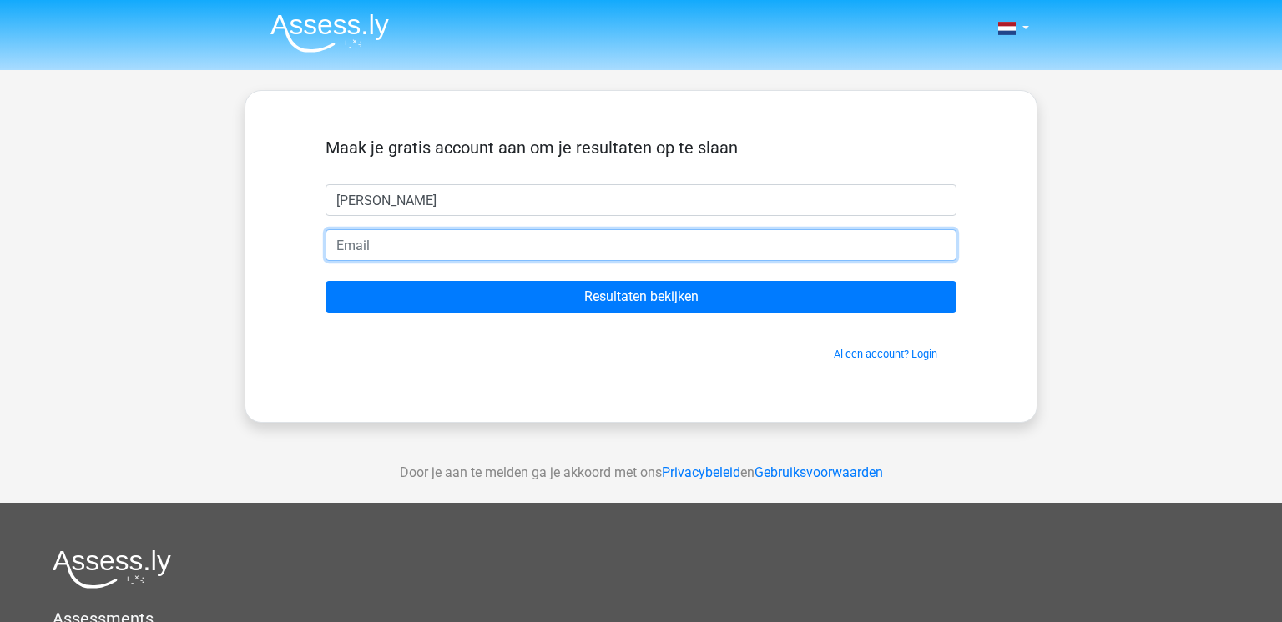
click at [401, 244] on input "email" at bounding box center [640, 245] width 631 height 32
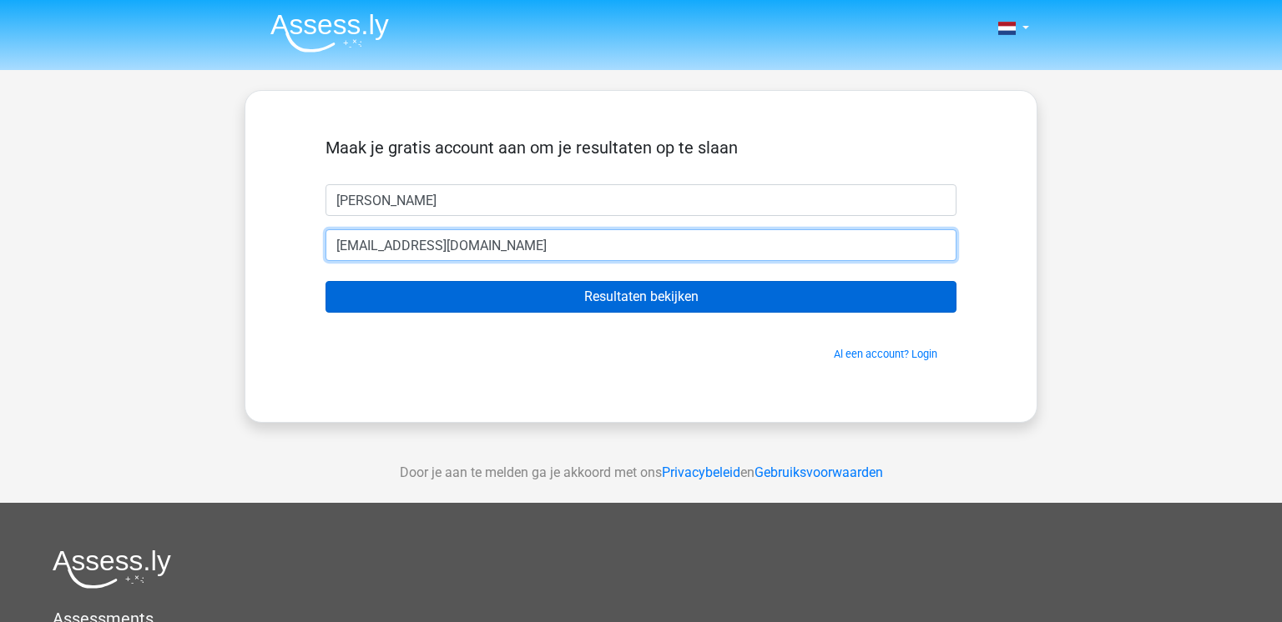
type input "yvesborst@hotmail.com"
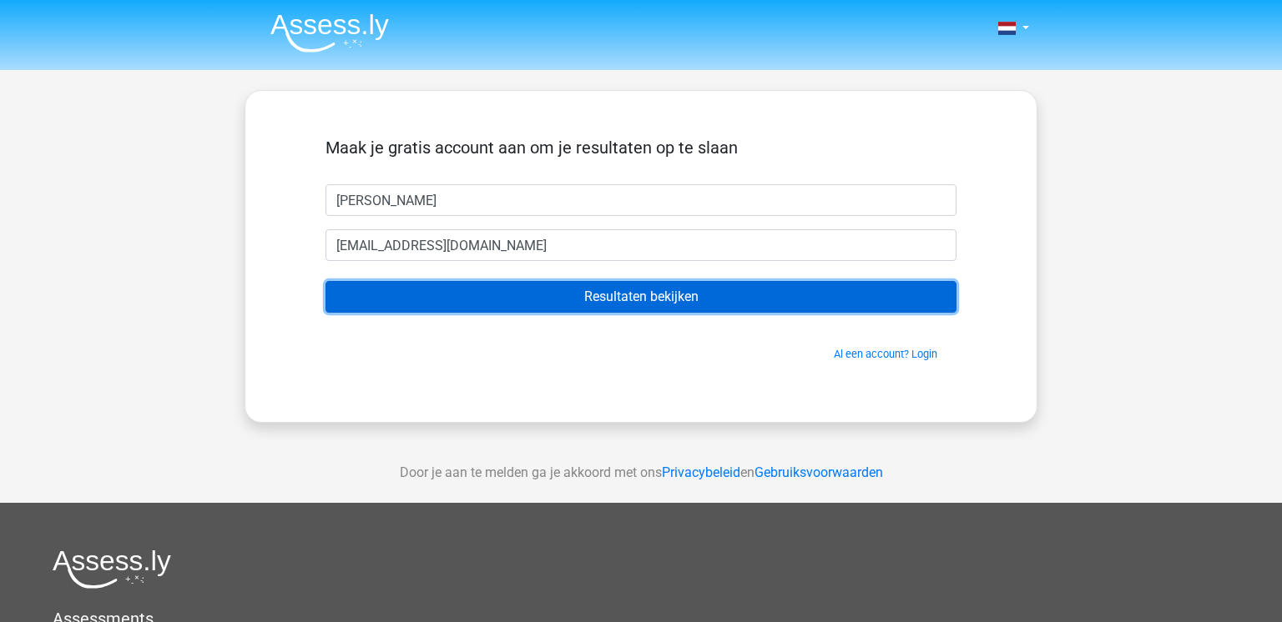
click at [922, 302] on input "Resultaten bekijken" at bounding box center [640, 297] width 631 height 32
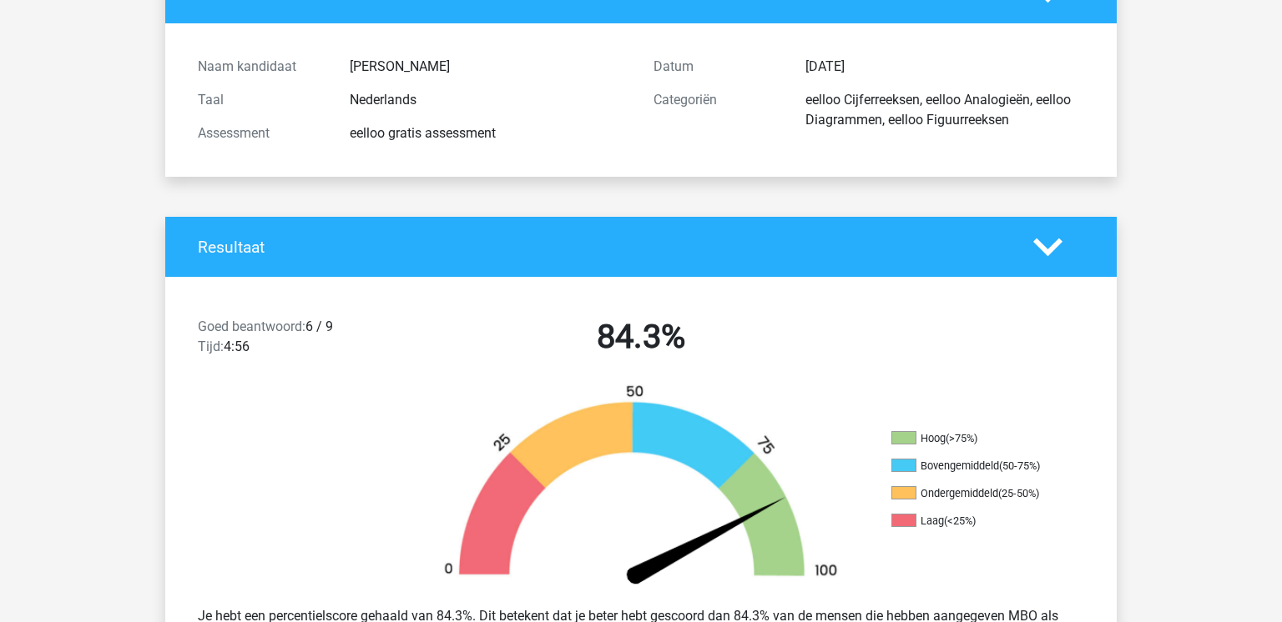
scroll to position [73, 0]
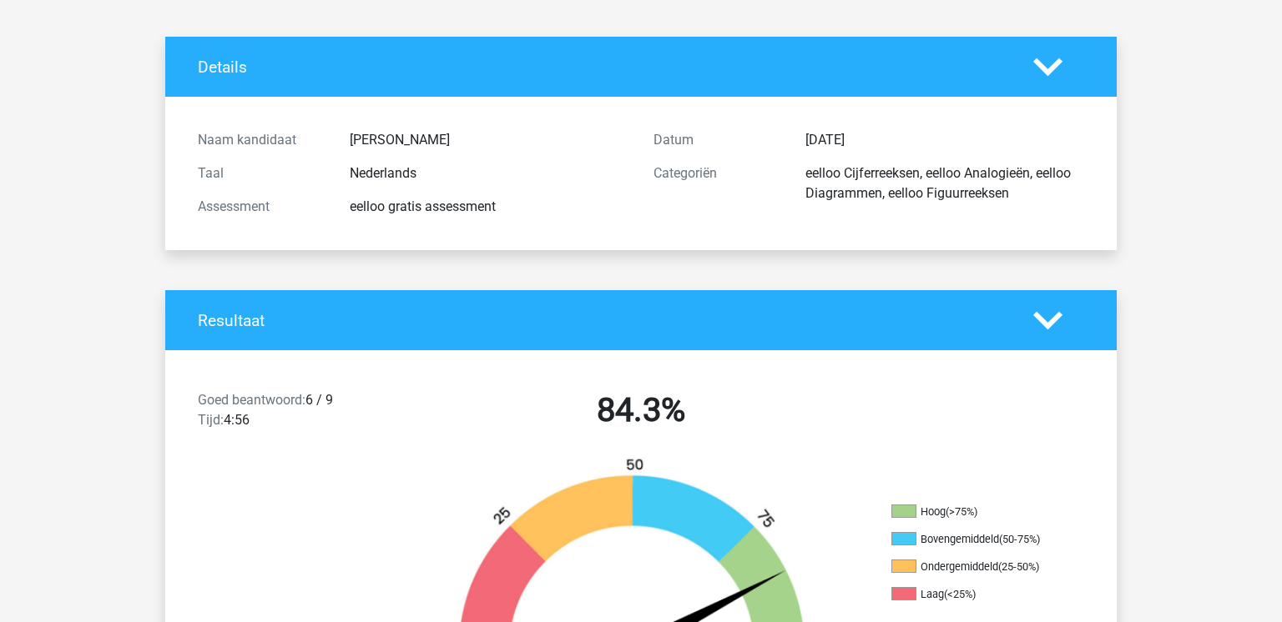
click at [1056, 315] on polygon at bounding box center [1047, 320] width 29 height 18
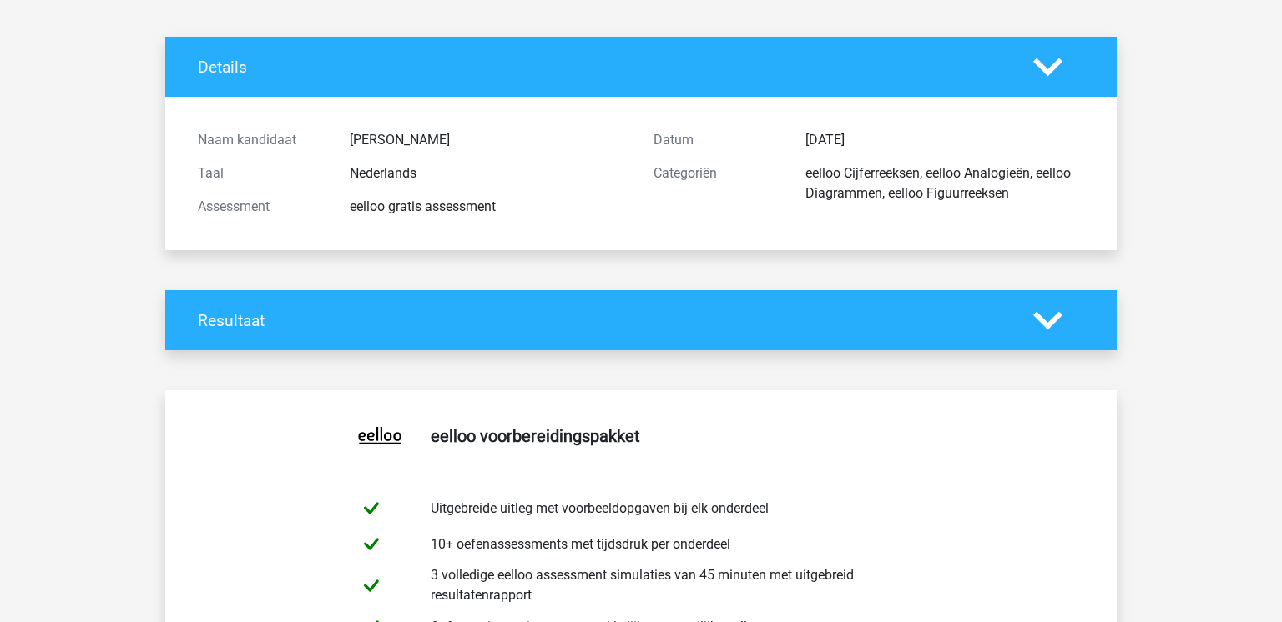
click at [1058, 326] on icon at bounding box center [1047, 320] width 29 height 29
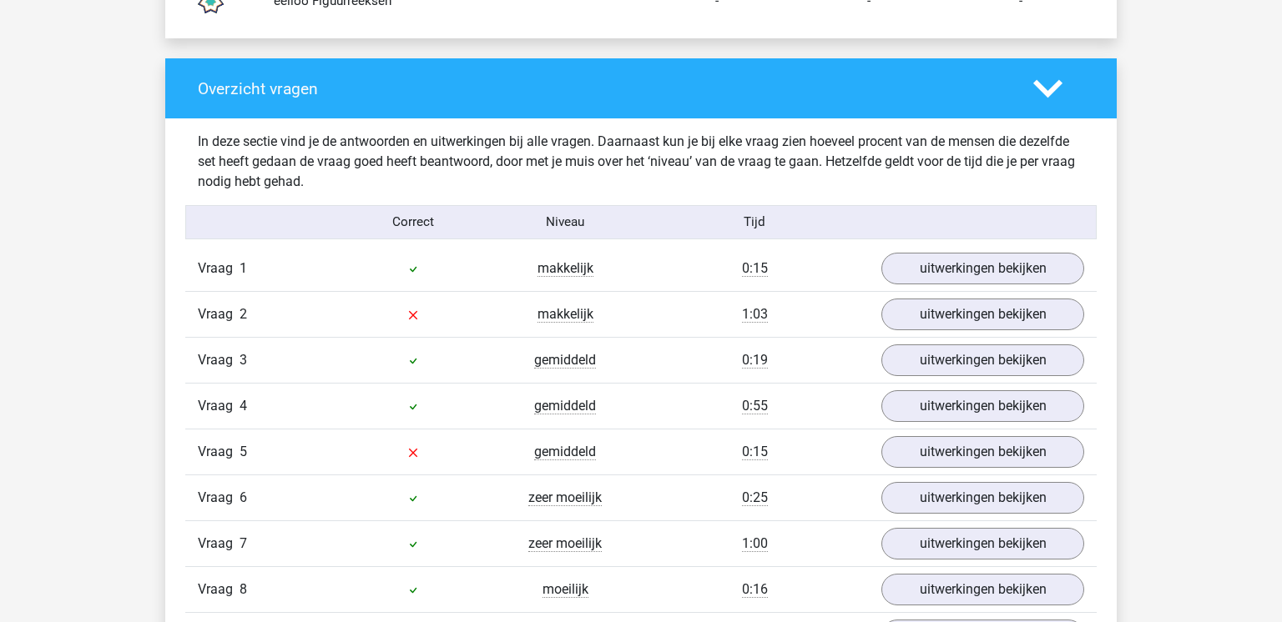
scroll to position [1661, 0]
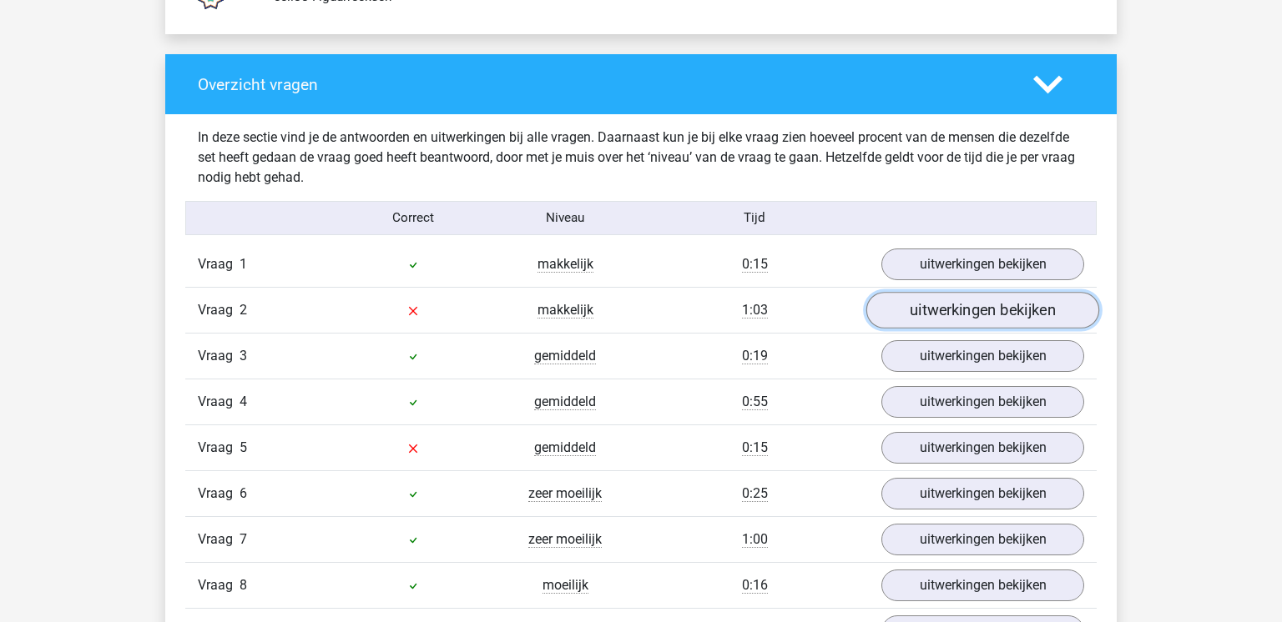
click at [990, 305] on link "uitwerkingen bekijken" at bounding box center [982, 310] width 233 height 37
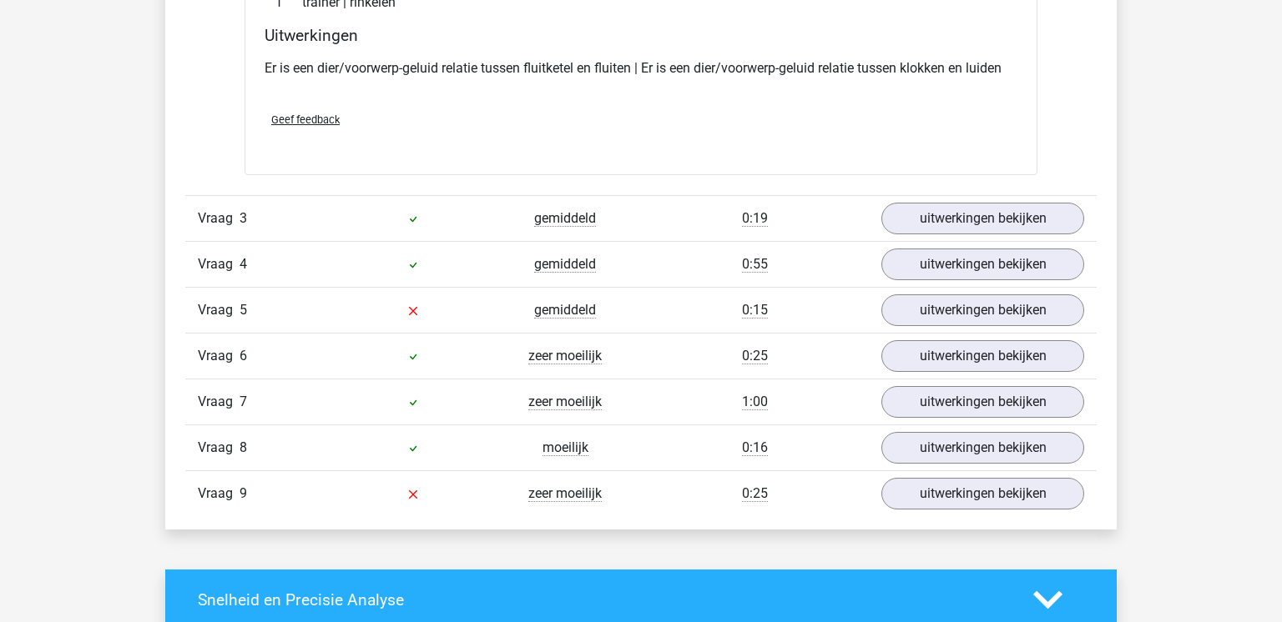
scroll to position [2203, 0]
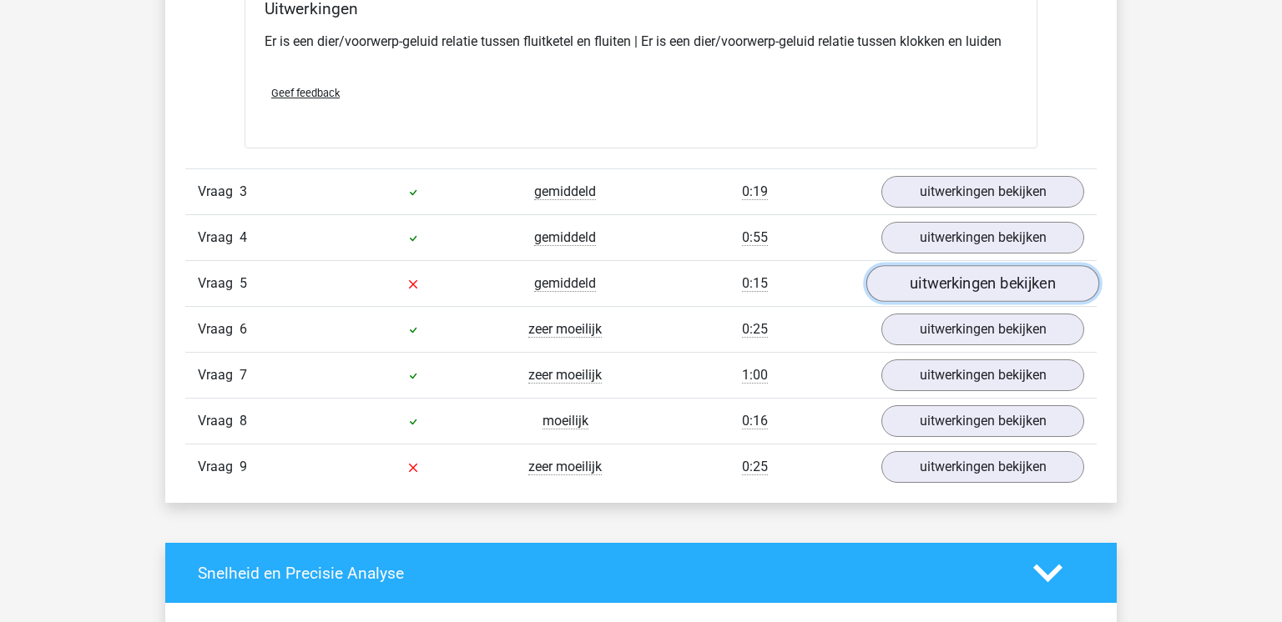
click at [909, 280] on link "uitwerkingen bekijken" at bounding box center [982, 284] width 233 height 37
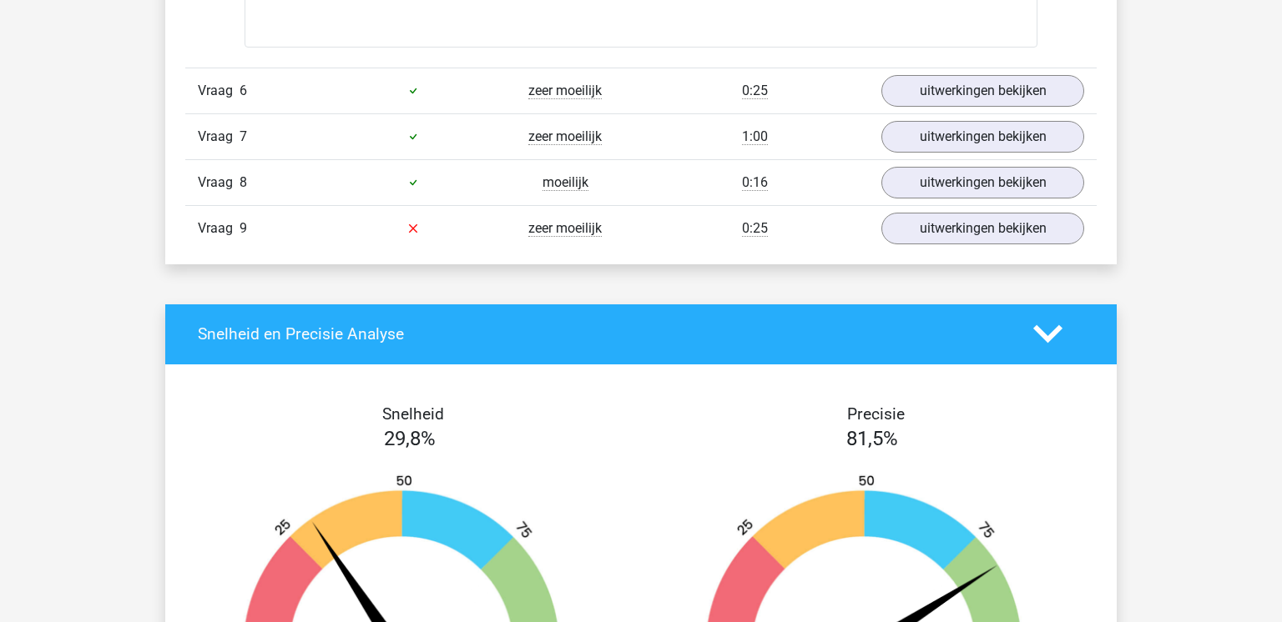
scroll to position [3274, 0]
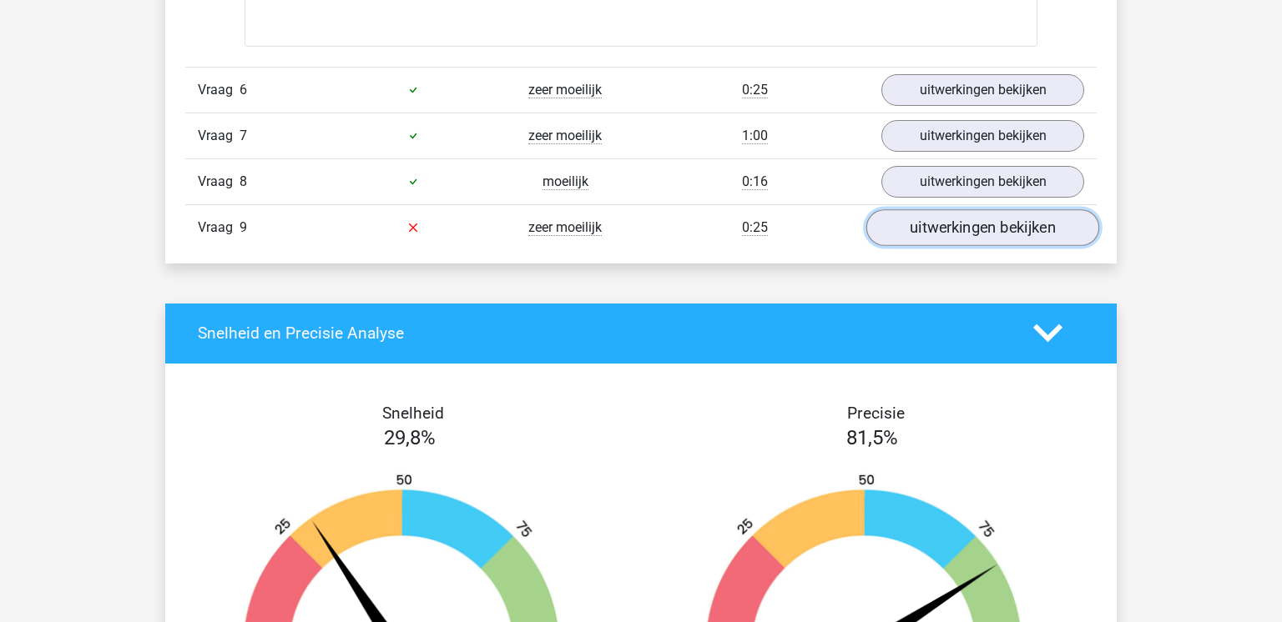
click at [955, 232] on link "uitwerkingen bekijken" at bounding box center [982, 227] width 233 height 37
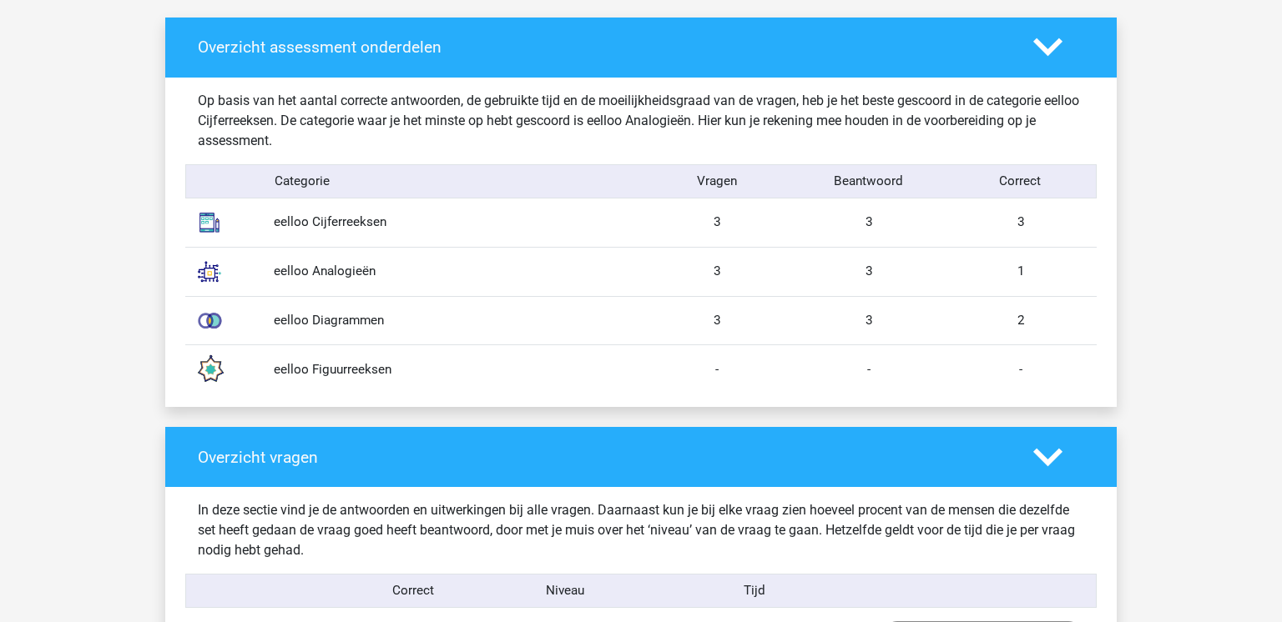
scroll to position [1308, 0]
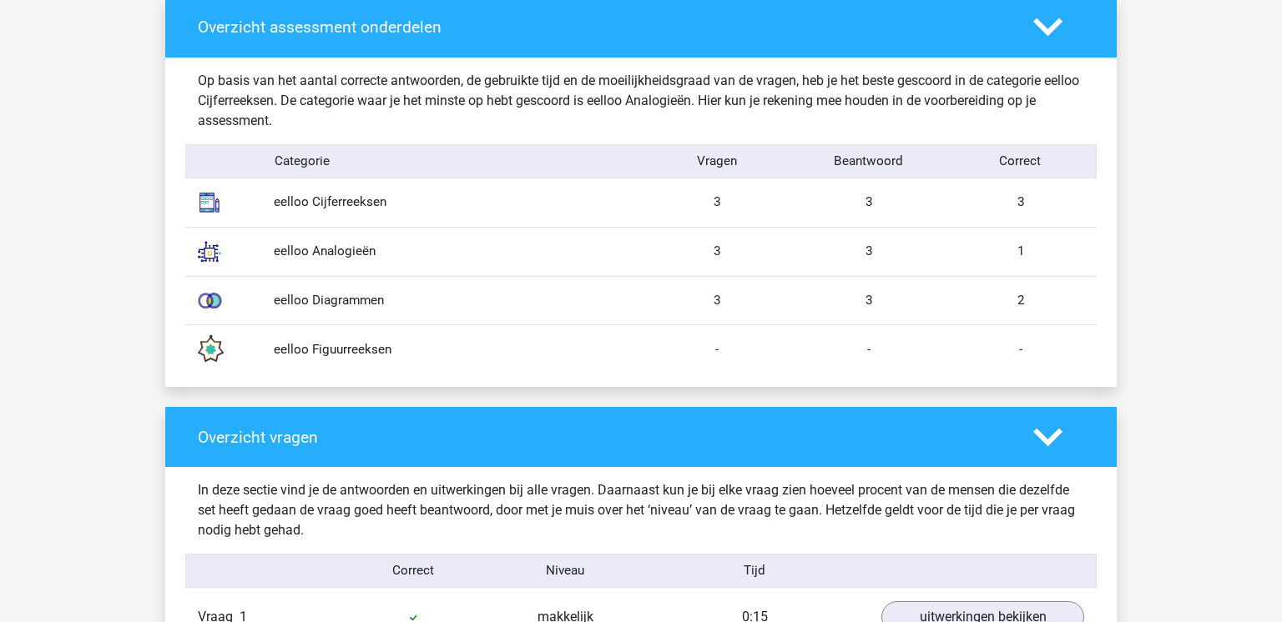
click at [327, 249] on div "eelloo Analogieën" at bounding box center [451, 251] width 380 height 19
click at [213, 255] on img at bounding box center [210, 252] width 42 height 42
drag, startPoint x: 312, startPoint y: 247, endPoint x: 378, endPoint y: 243, distance: 66.0
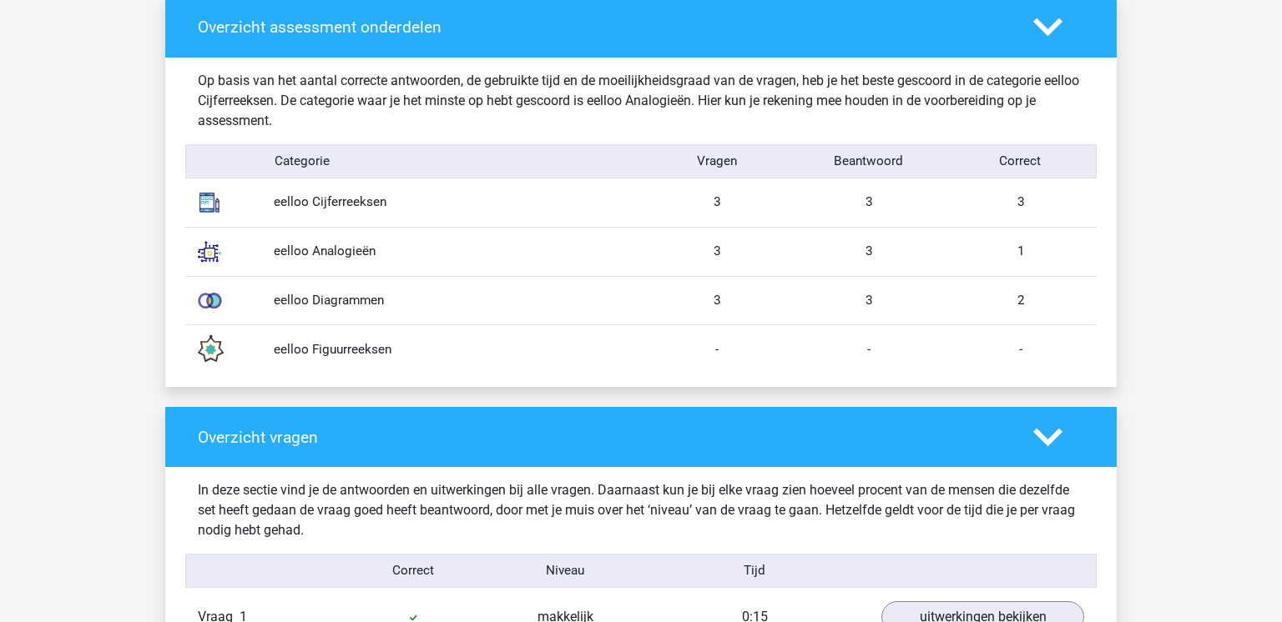
click at [378, 243] on div "eelloo Analogieën" at bounding box center [451, 251] width 380 height 19
copy div "Analogieën"
click at [349, 274] on div "eelloo Analogieën 3 3 1" at bounding box center [640, 251] width 911 height 49
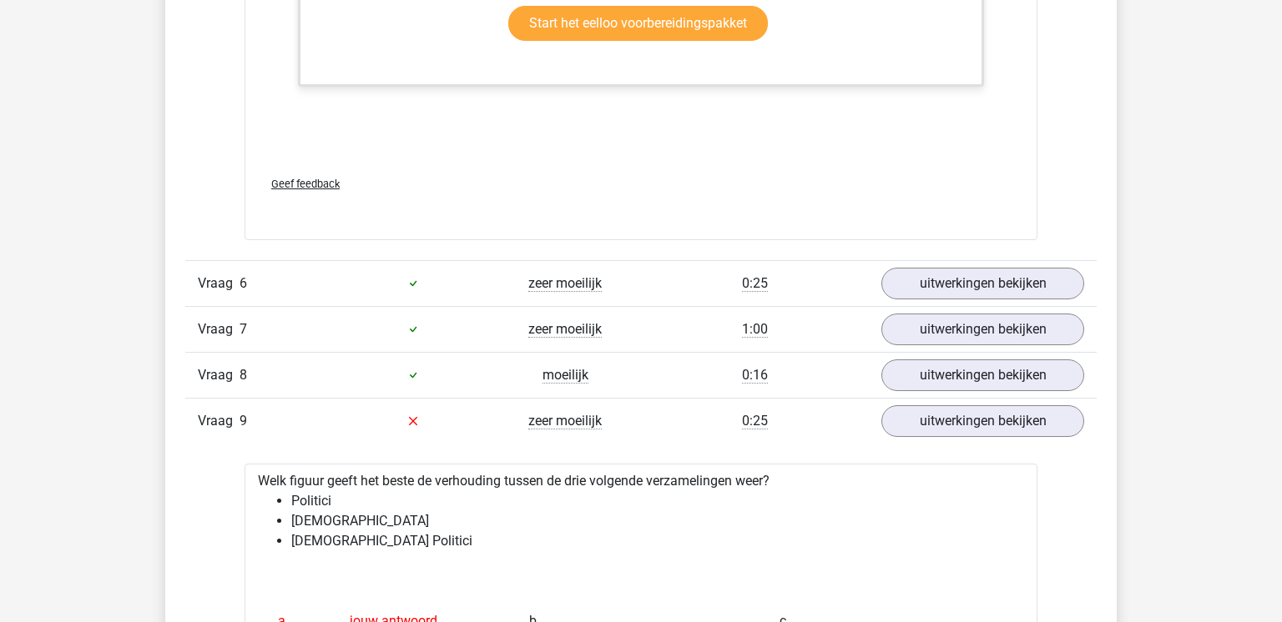
scroll to position [3110, 0]
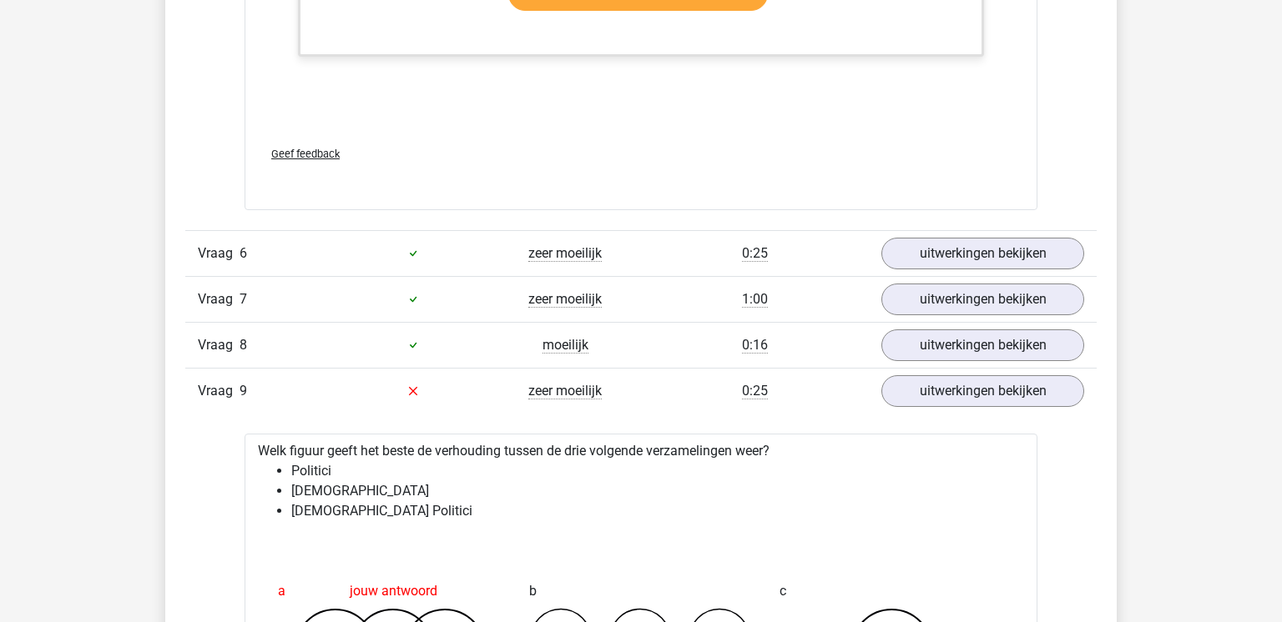
click at [641, 395] on div "0:25" at bounding box center [755, 391] width 228 height 20
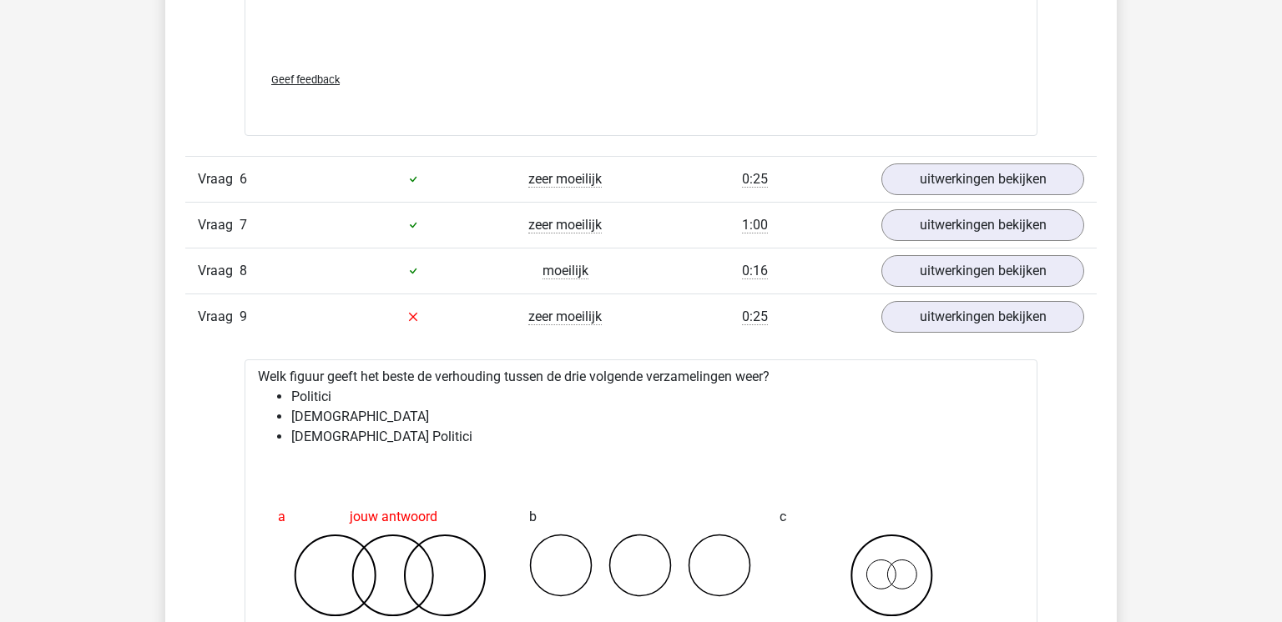
scroll to position [3171, 0]
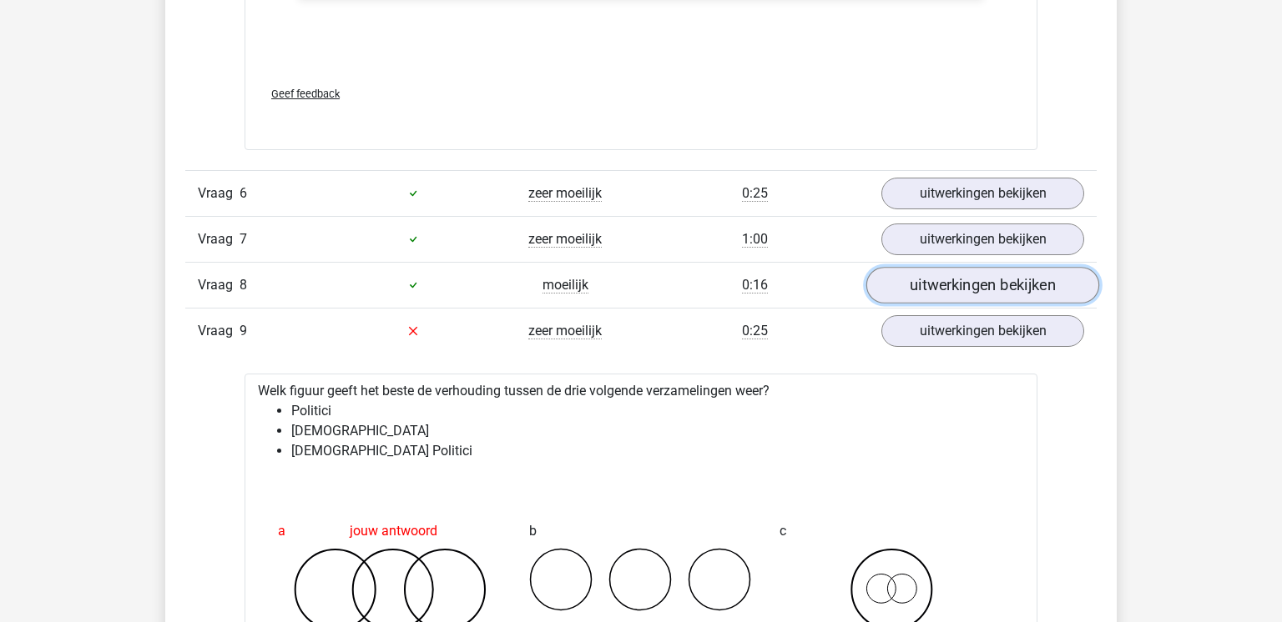
click at [973, 284] on link "uitwerkingen bekijken" at bounding box center [982, 285] width 233 height 37
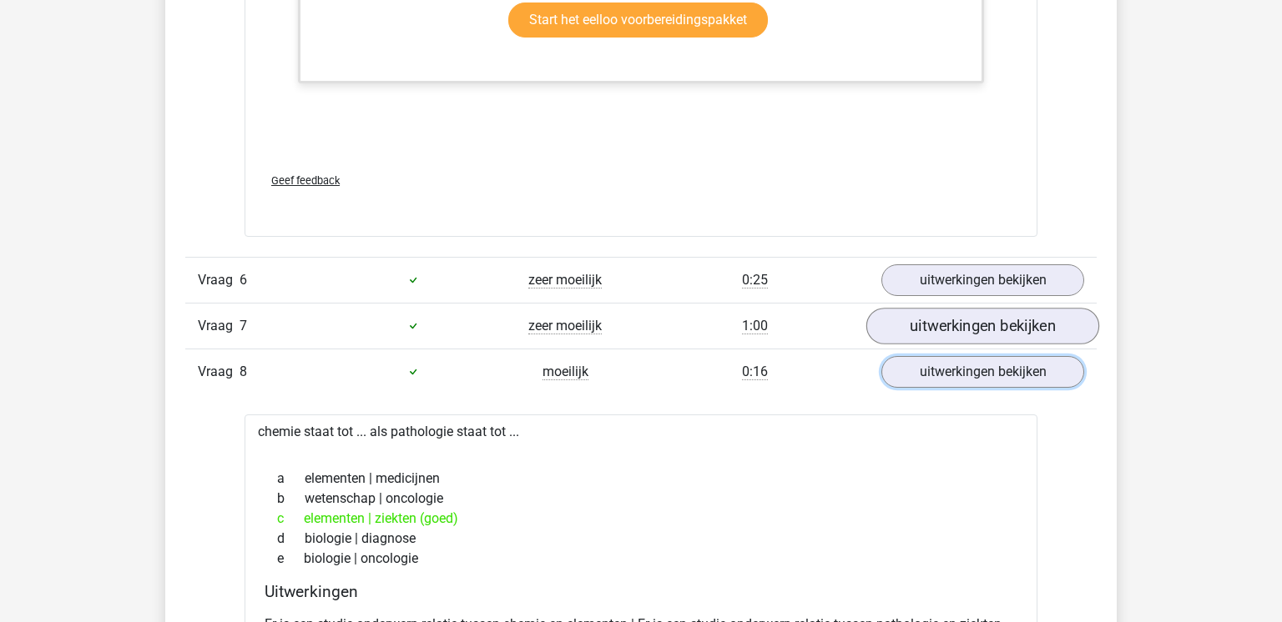
scroll to position [3084, 0]
click at [943, 326] on link "uitwerkingen bekijken" at bounding box center [982, 326] width 233 height 37
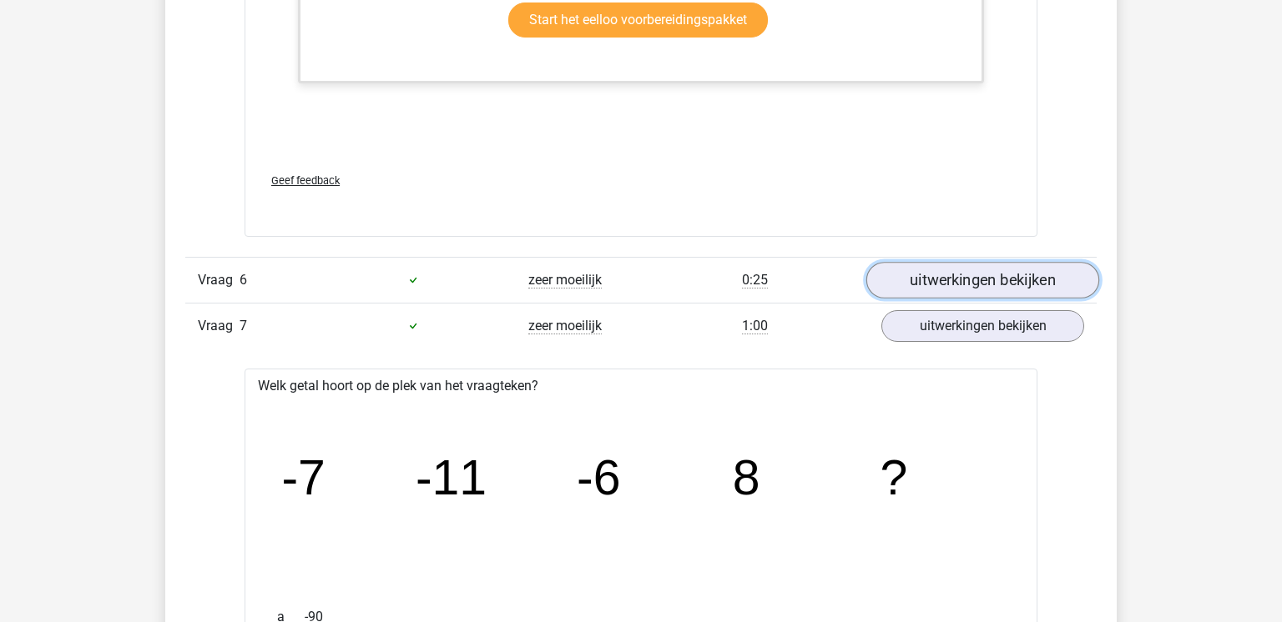
click at [941, 289] on link "uitwerkingen bekijken" at bounding box center [982, 280] width 233 height 37
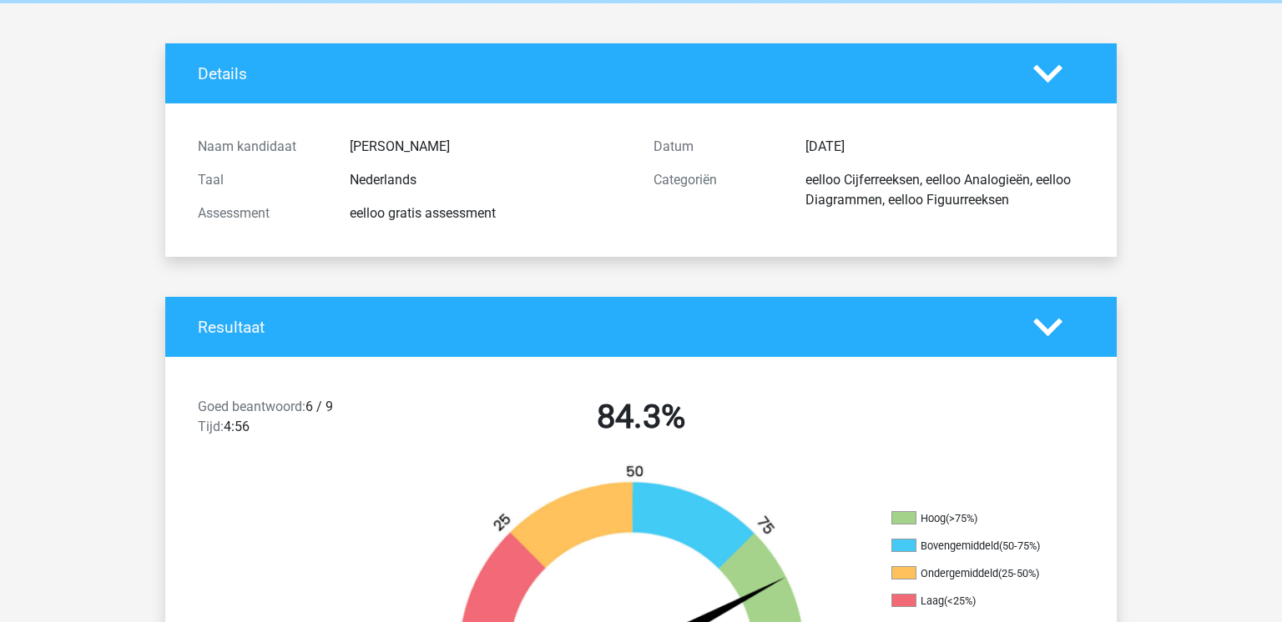
scroll to position [0, 0]
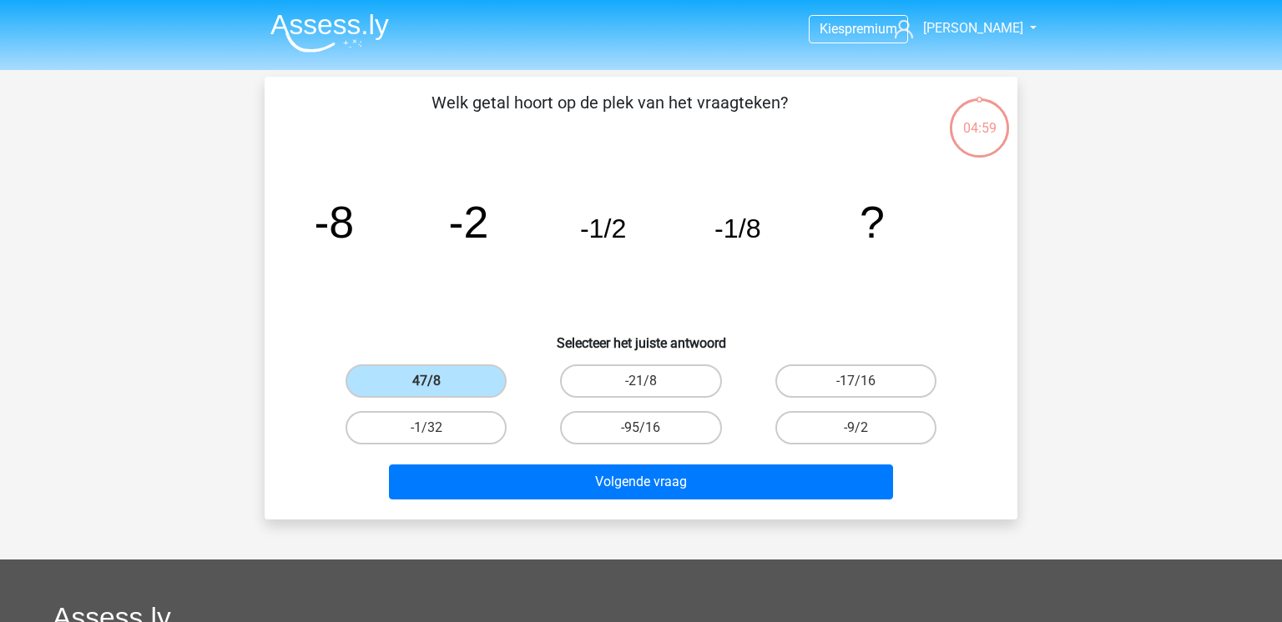
click at [360, 23] on img at bounding box center [329, 32] width 118 height 39
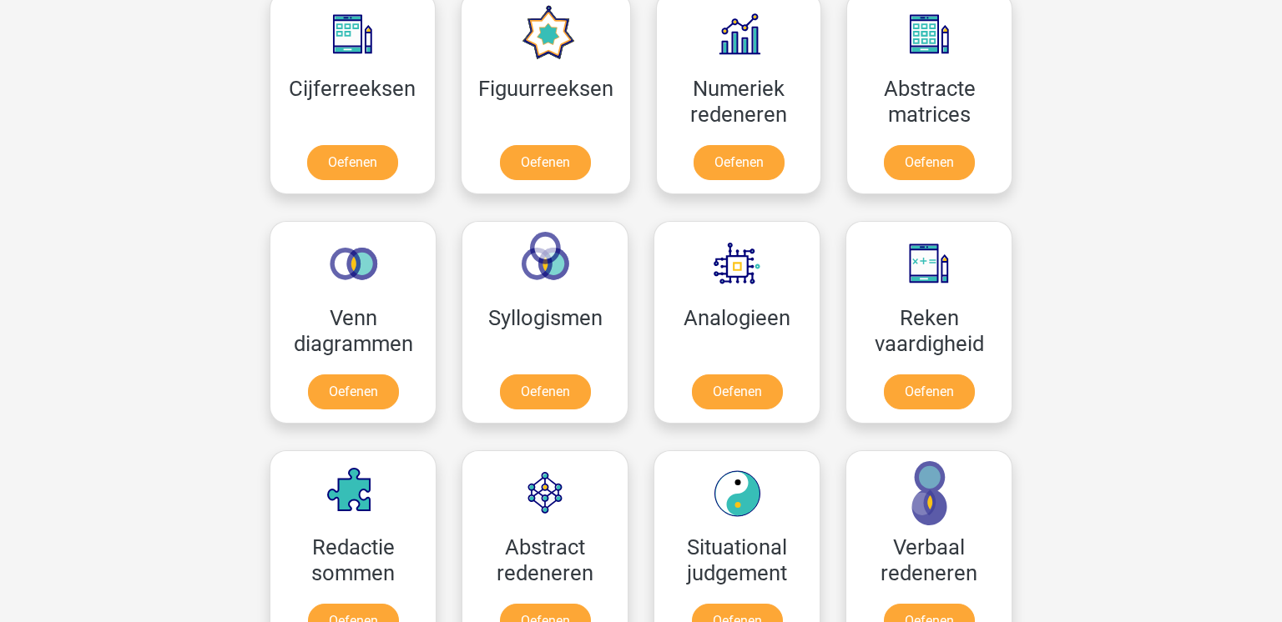
scroll to position [798, 0]
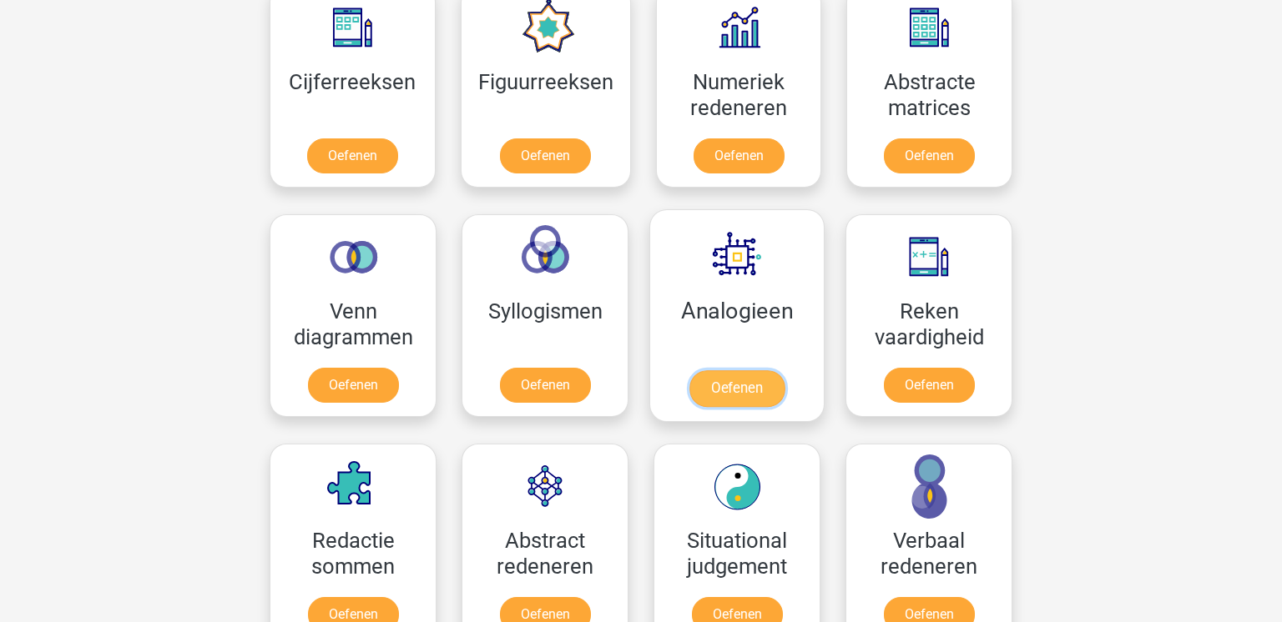
click at [721, 383] on link "Oefenen" at bounding box center [736, 388] width 95 height 37
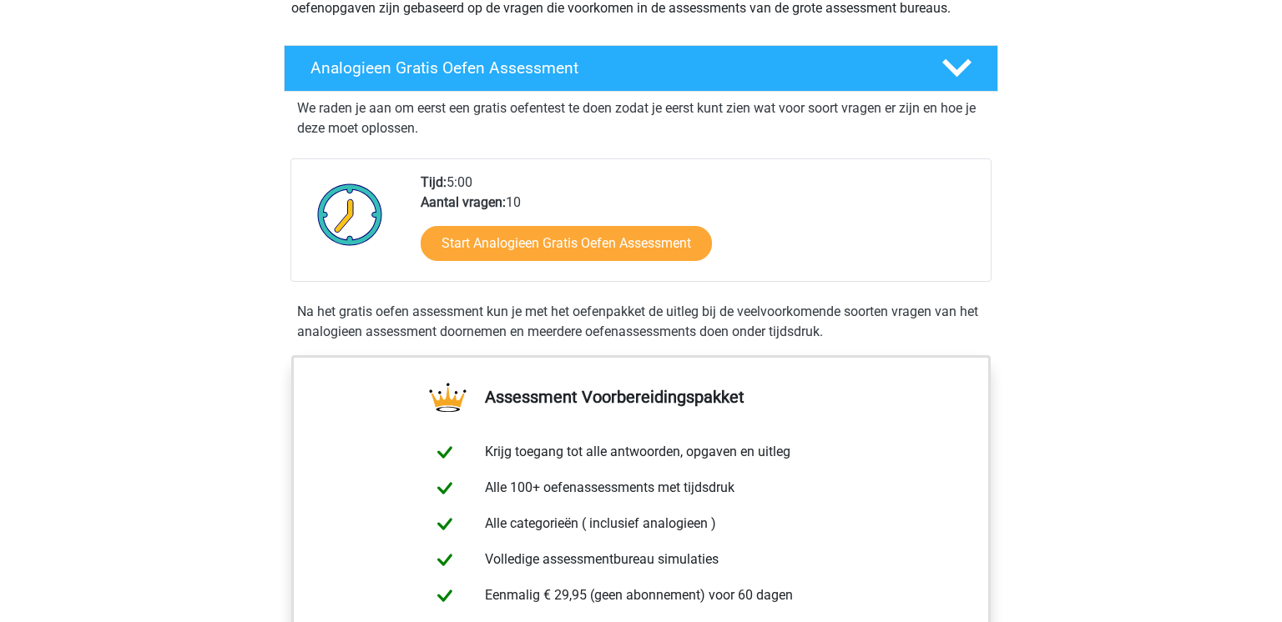
scroll to position [224, 0]
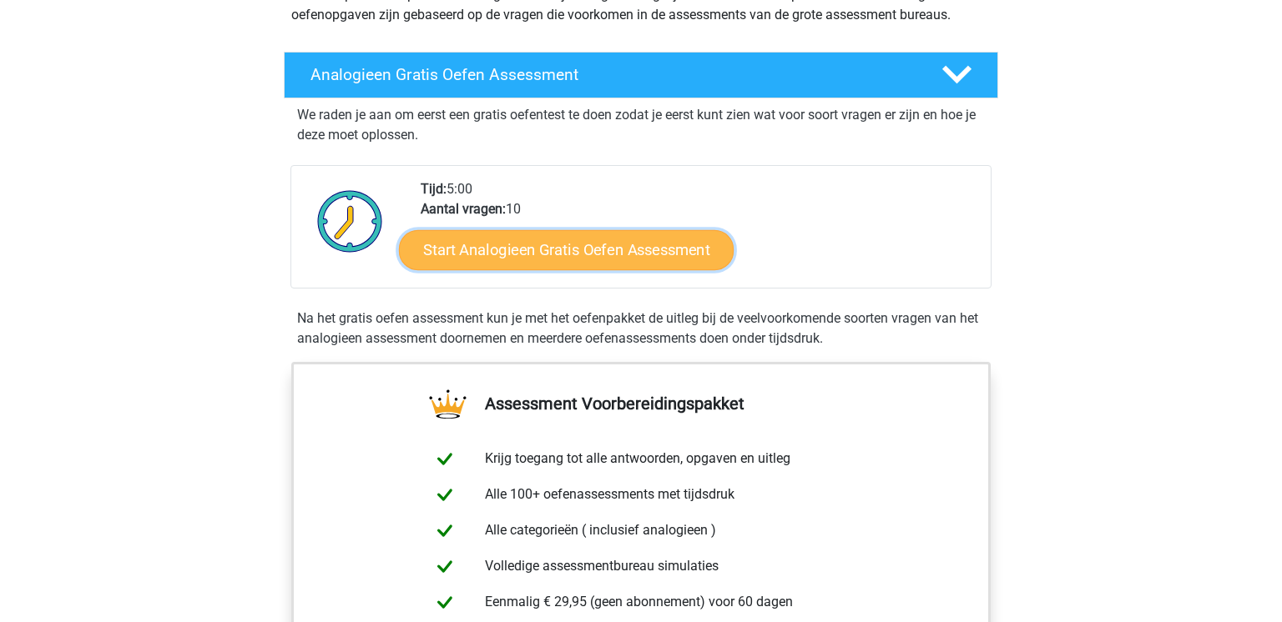
click at [656, 250] on link "Start Analogieen Gratis Oefen Assessment" at bounding box center [566, 249] width 335 height 40
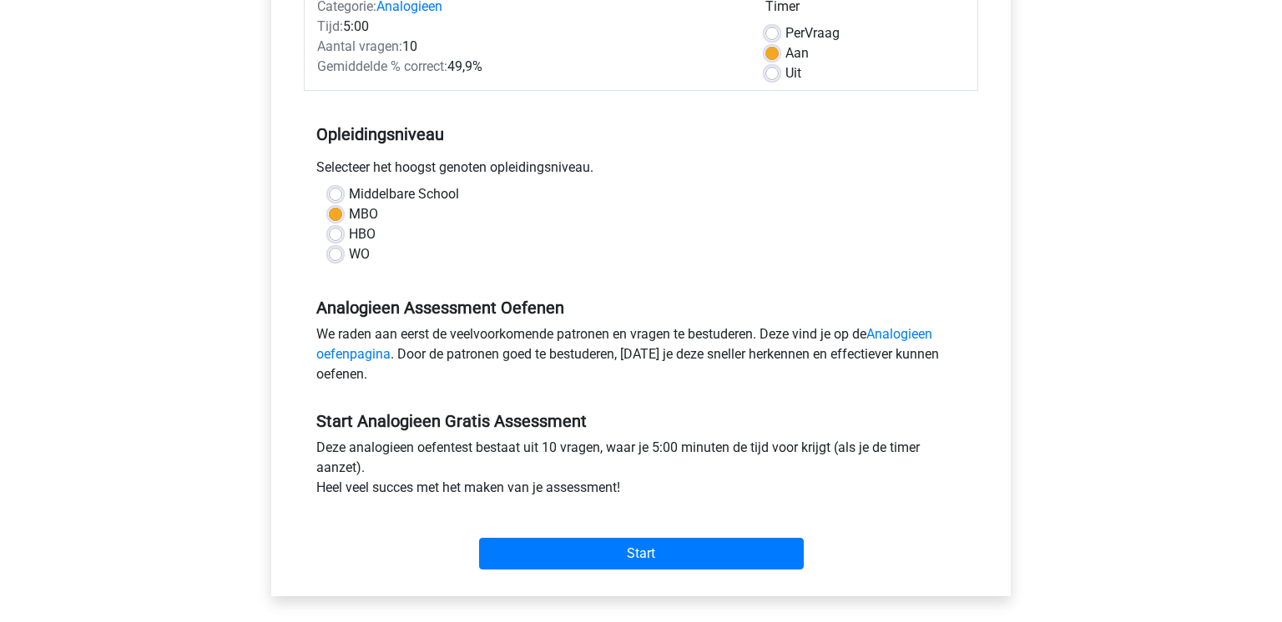
scroll to position [242, 0]
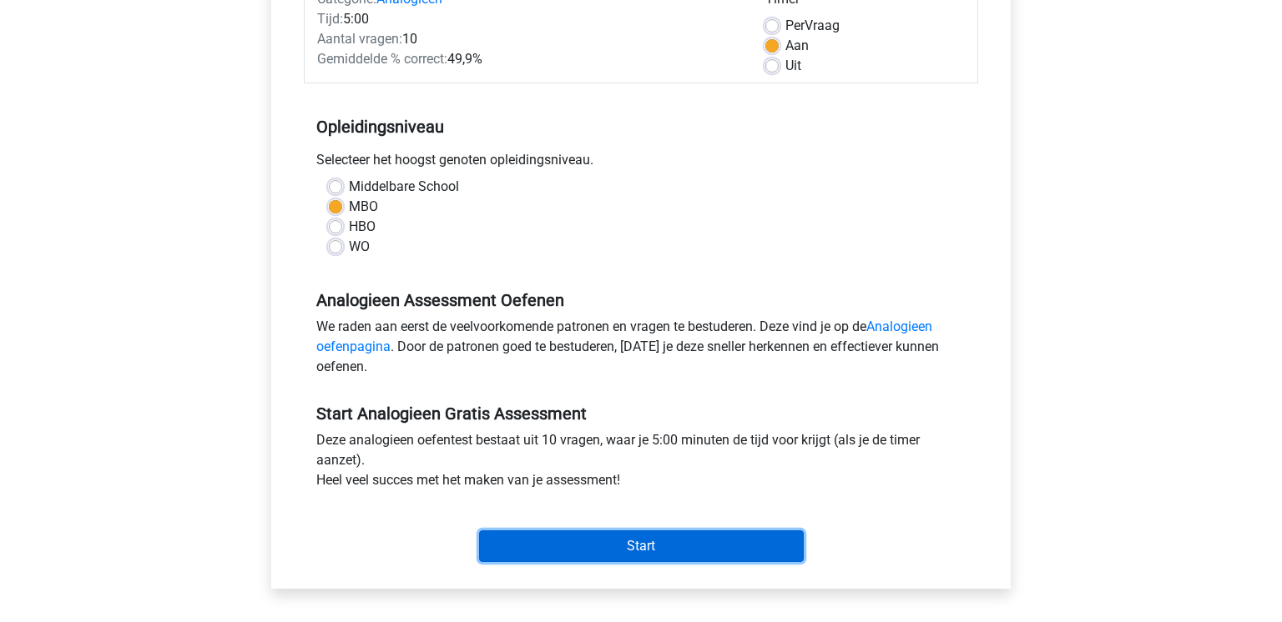
click at [657, 541] on input "Start" at bounding box center [641, 547] width 325 height 32
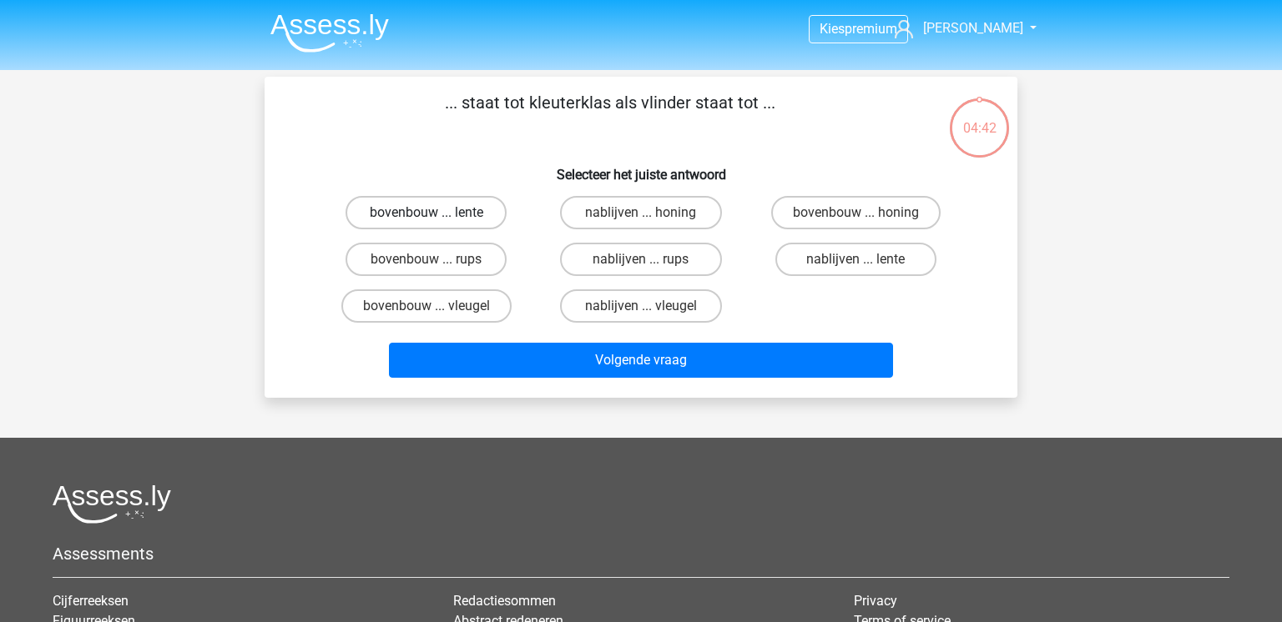
click at [466, 218] on label "bovenbouw ... lente" at bounding box center [425, 212] width 161 height 33
click at [437, 218] on input "bovenbouw ... lente" at bounding box center [431, 218] width 11 height 11
radio input "true"
click at [481, 265] on label "bovenbouw ... rups" at bounding box center [425, 259] width 161 height 33
click at [437, 265] on input "bovenbouw ... rups" at bounding box center [431, 264] width 11 height 11
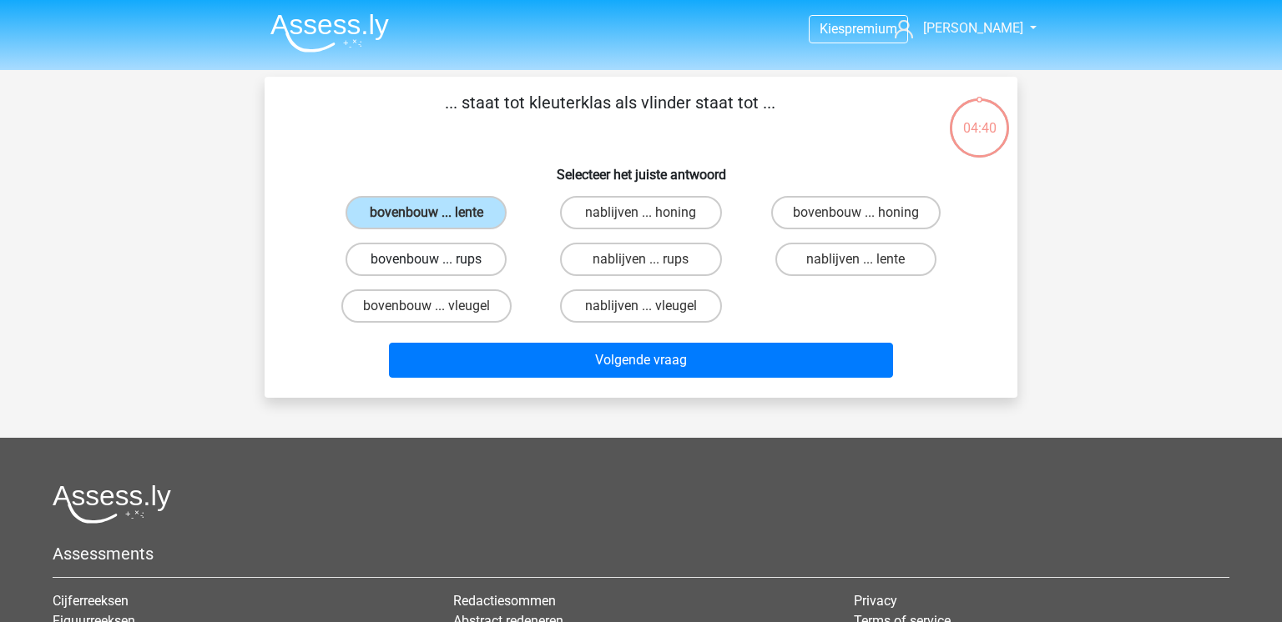
radio input "true"
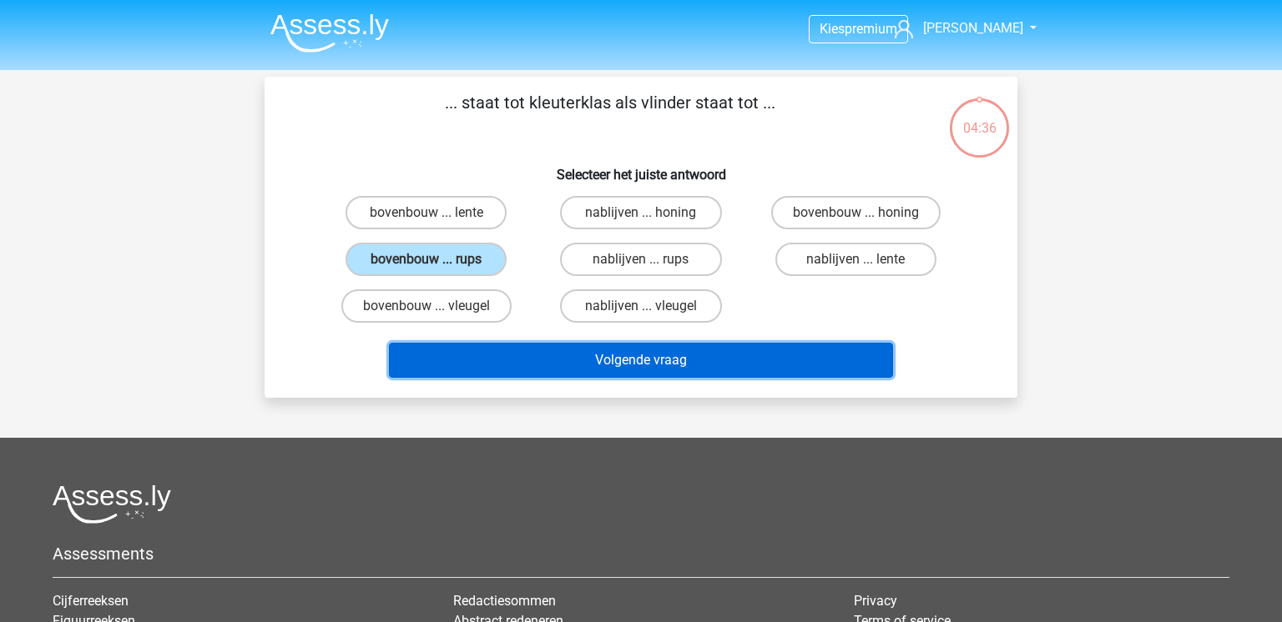
click at [649, 357] on button "Volgende vraag" at bounding box center [641, 360] width 505 height 35
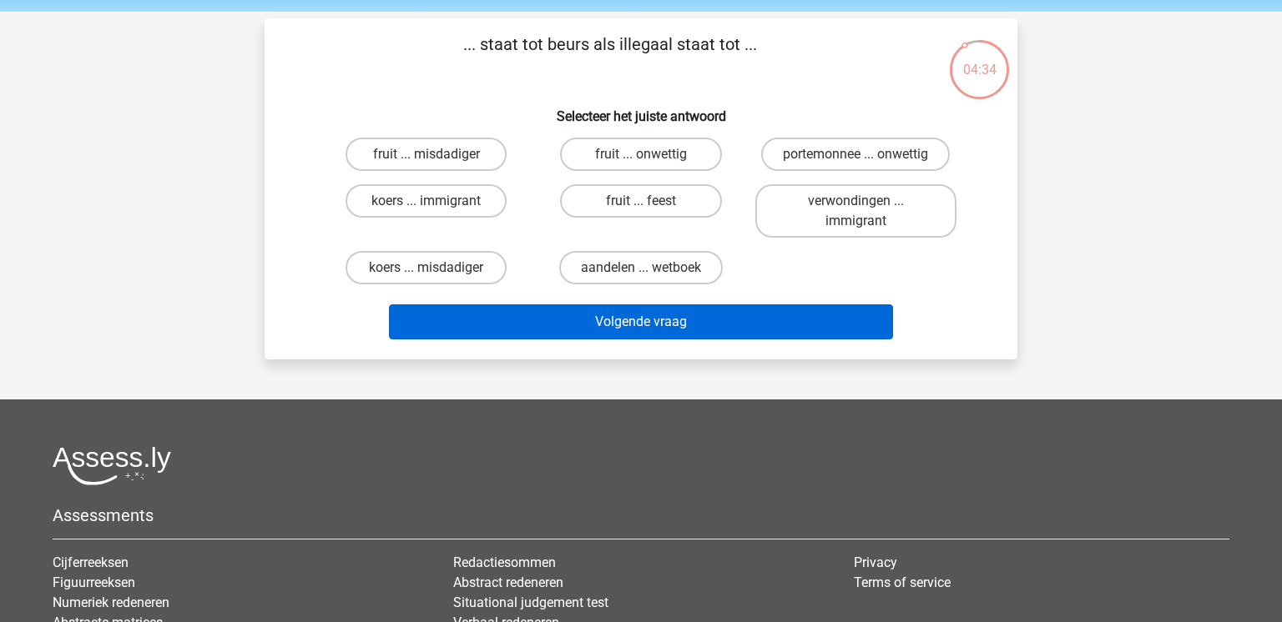
scroll to position [57, 0]
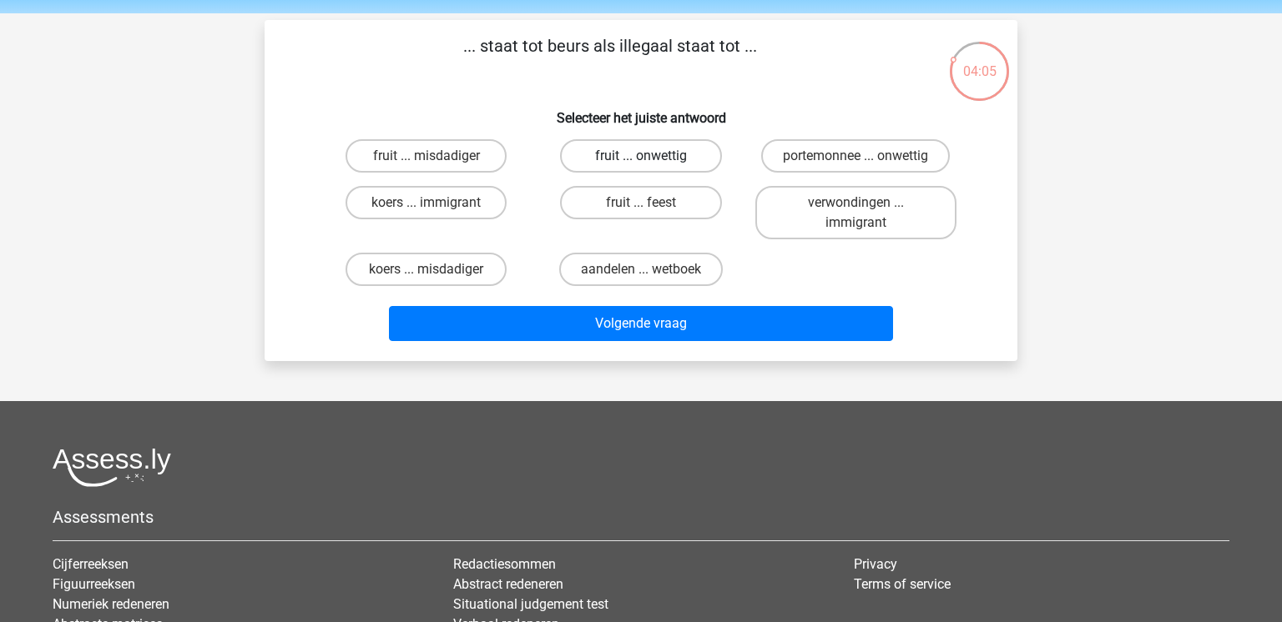
click at [638, 149] on label "fruit ... onwettig" at bounding box center [640, 155] width 161 height 33
click at [641, 156] on input "fruit ... onwettig" at bounding box center [646, 161] width 11 height 11
radio input "true"
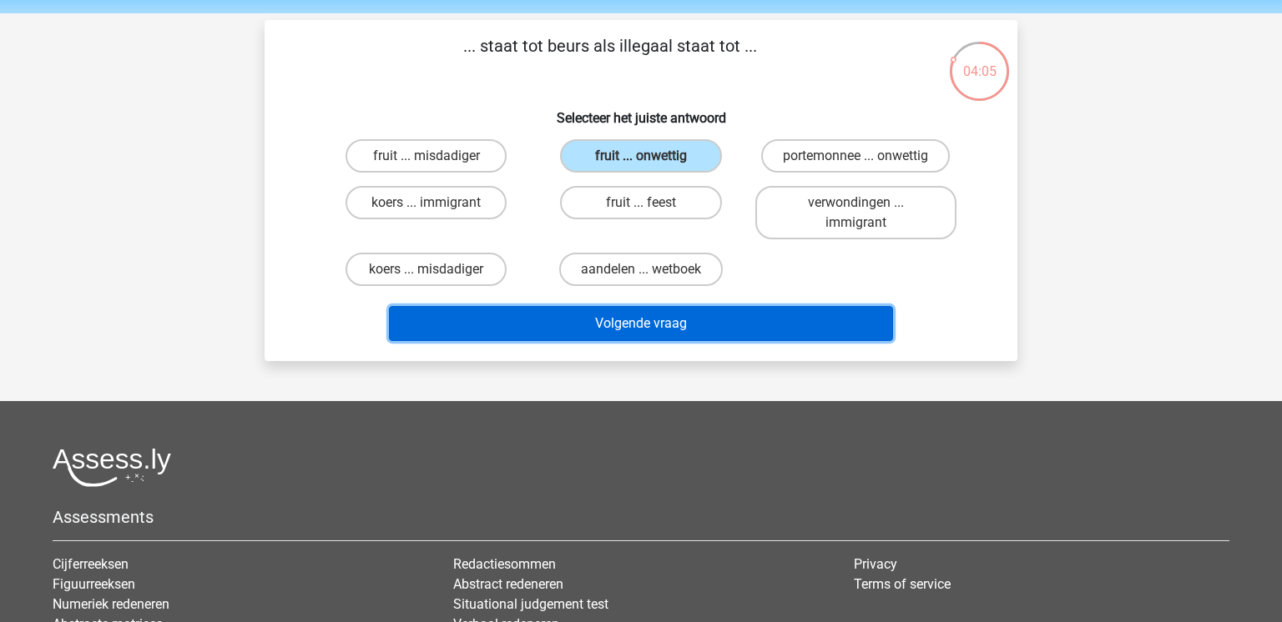
click at [640, 335] on button "Volgende vraag" at bounding box center [641, 323] width 505 height 35
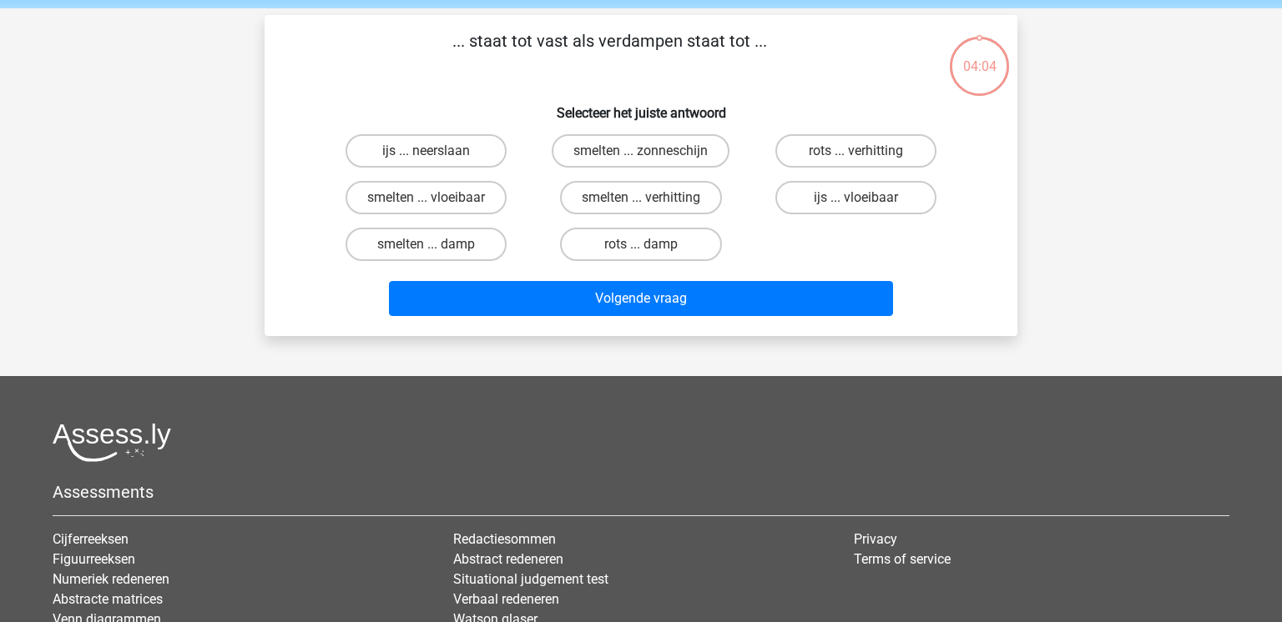
scroll to position [77, 0]
